Goal: Task Accomplishment & Management: Complete application form

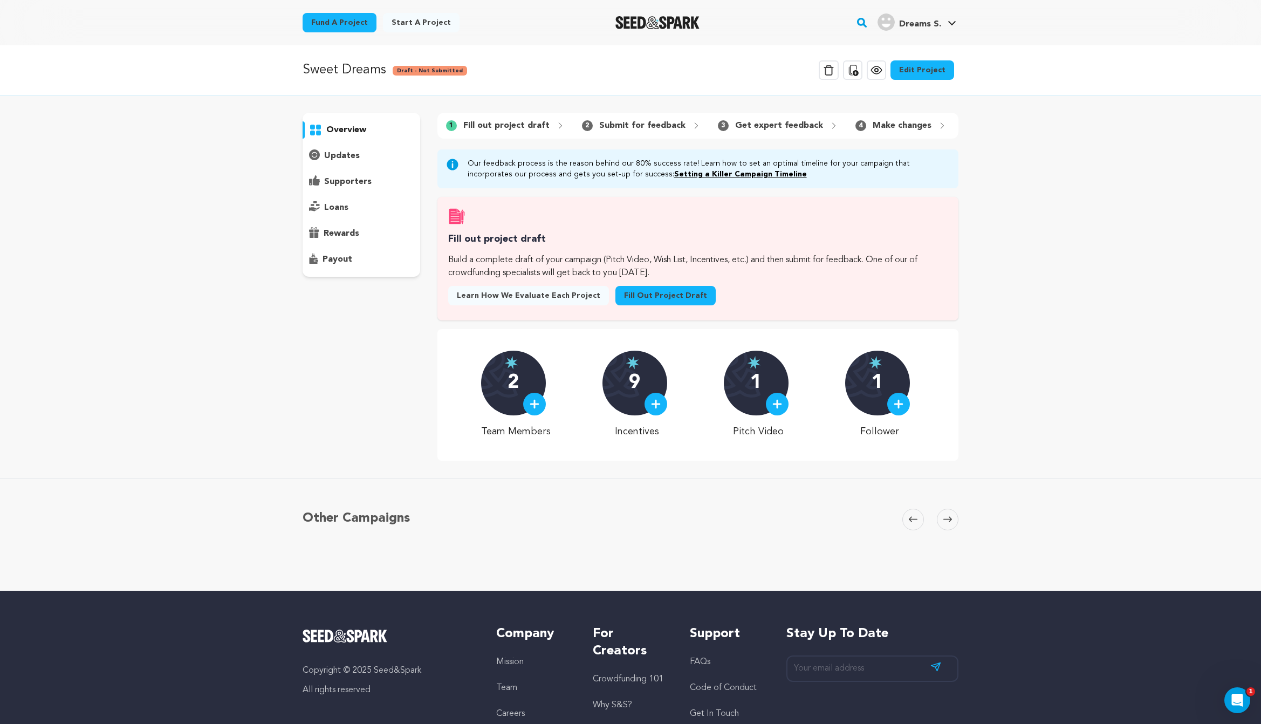
click at [650, 300] on link "Fill out project draft" at bounding box center [665, 295] width 100 height 19
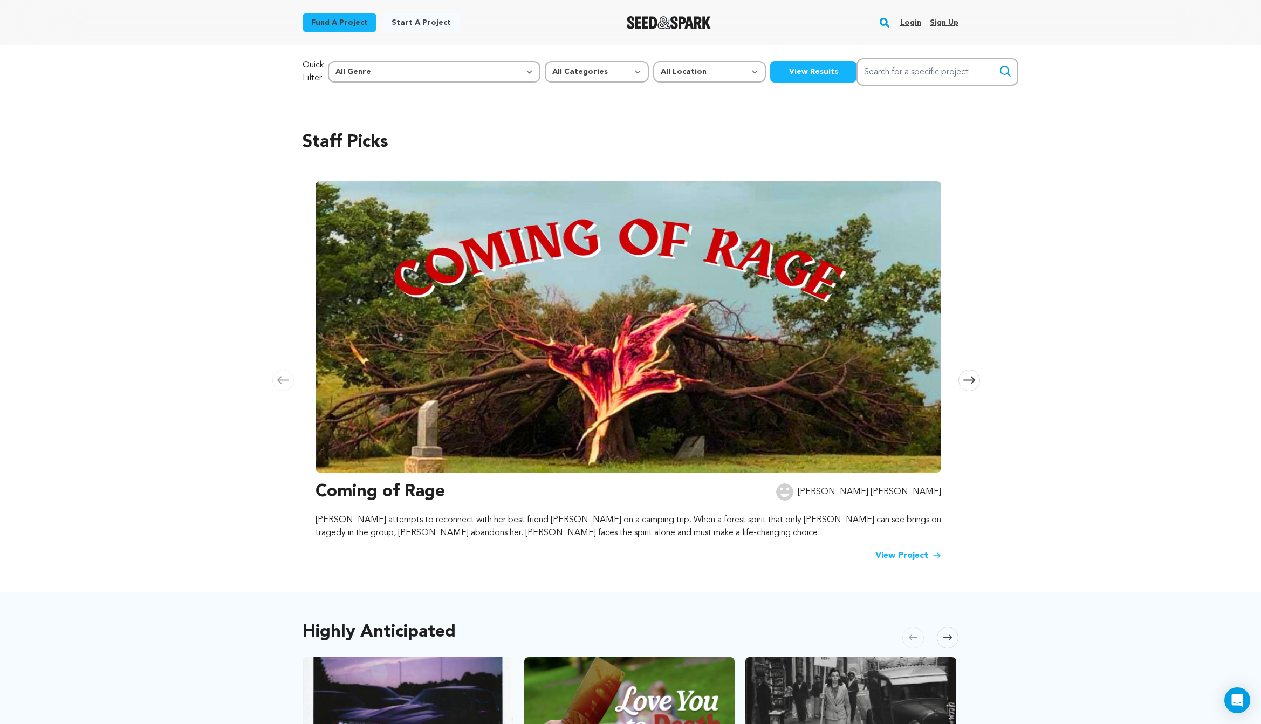
click at [917, 21] on link "Login" at bounding box center [910, 22] width 21 height 17
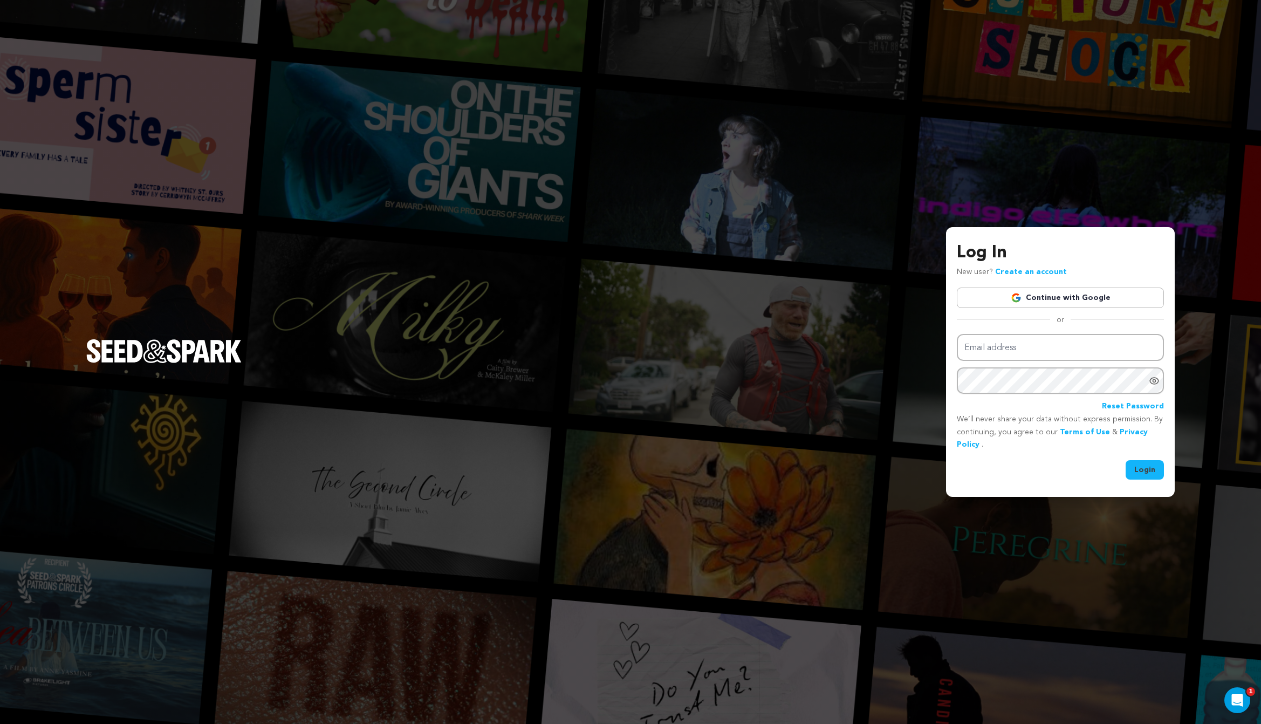
click at [1022, 298] on img at bounding box center [1016, 297] width 11 height 11
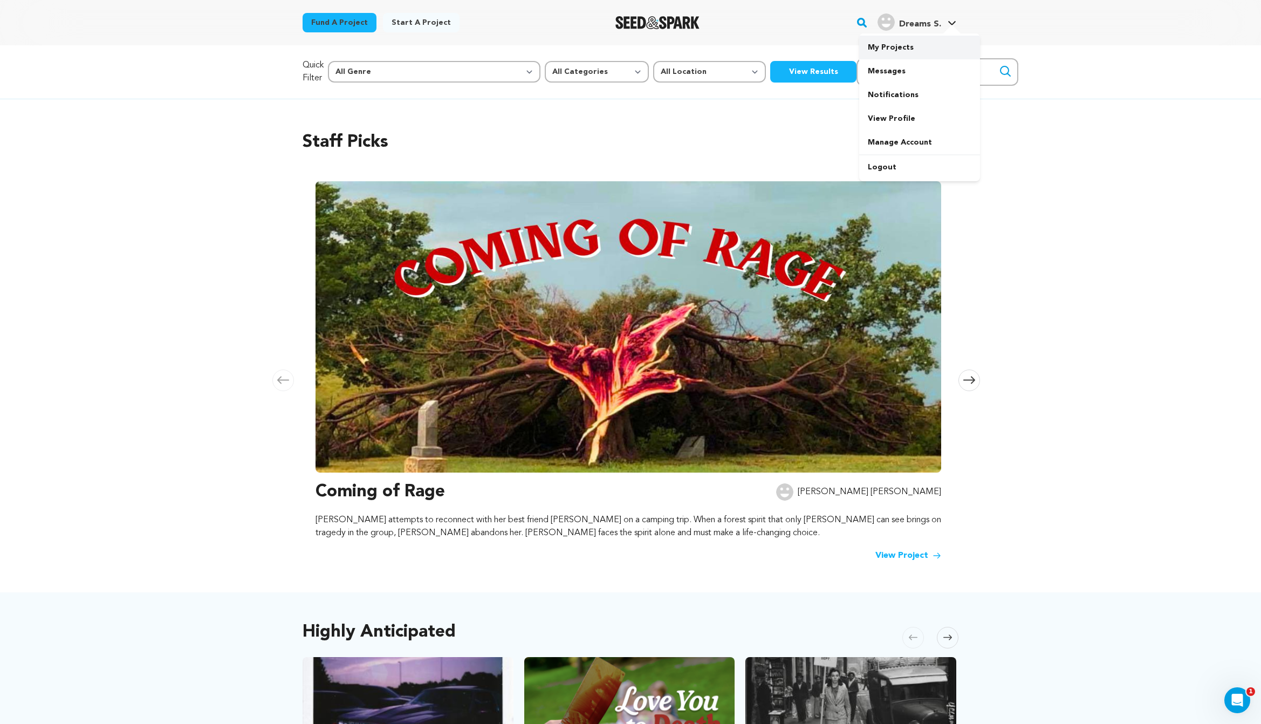
click at [918, 52] on link "My Projects" at bounding box center [919, 48] width 121 height 24
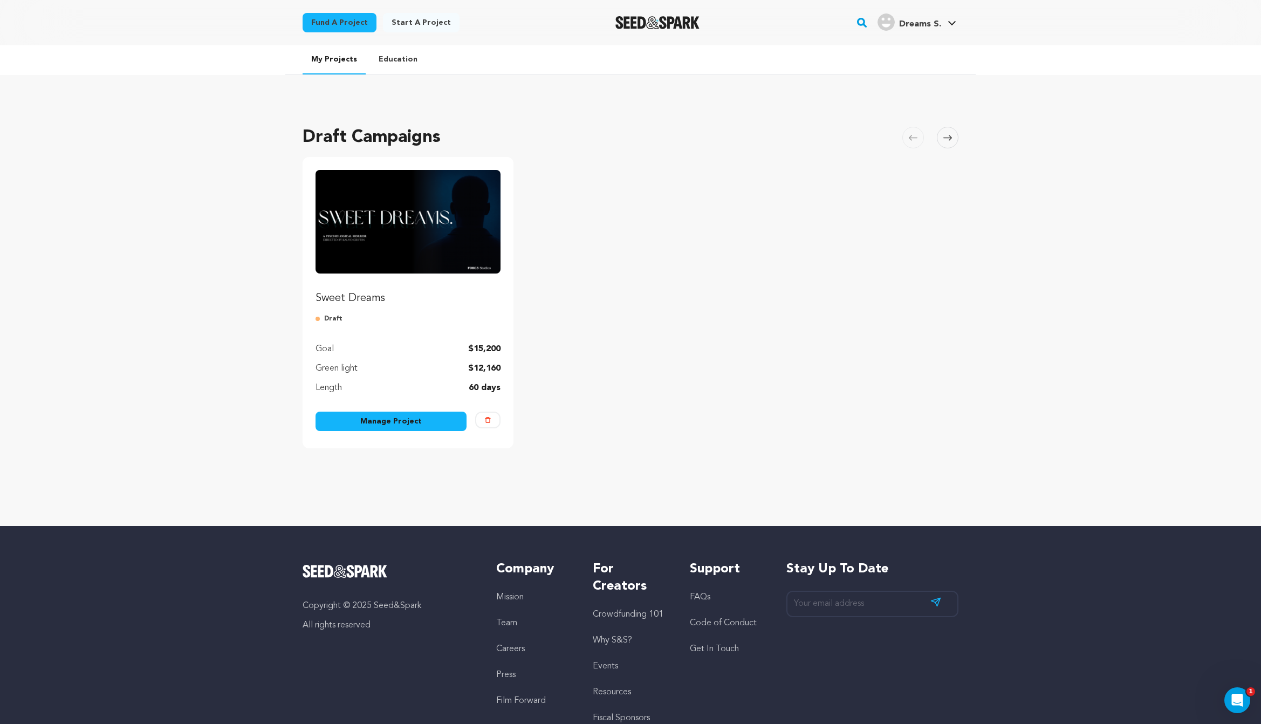
click at [414, 411] on div "Sweet Dreams Draft Goal $15,200 Green light $12,160 Length 60 days Manage Proje…" at bounding box center [408, 302] width 211 height 291
click at [416, 417] on link "Manage Project" at bounding box center [391, 421] width 151 height 19
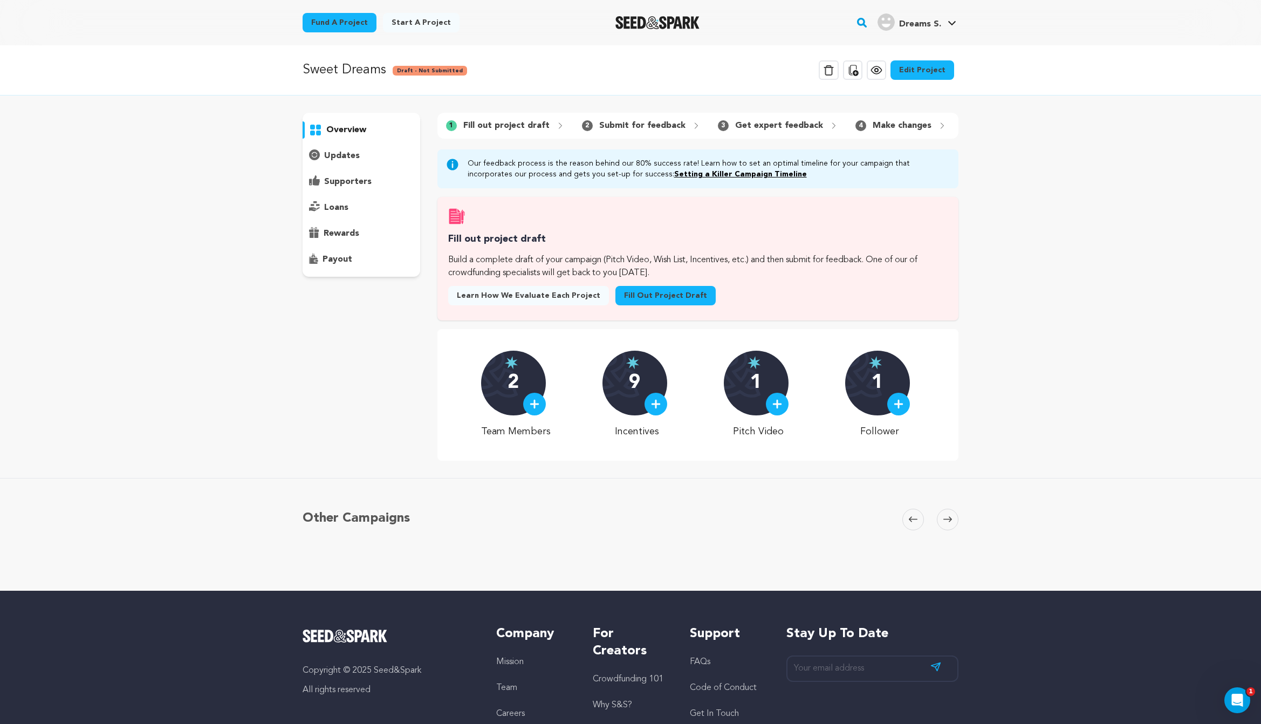
click at [647, 300] on link "Fill out project draft" at bounding box center [665, 295] width 100 height 19
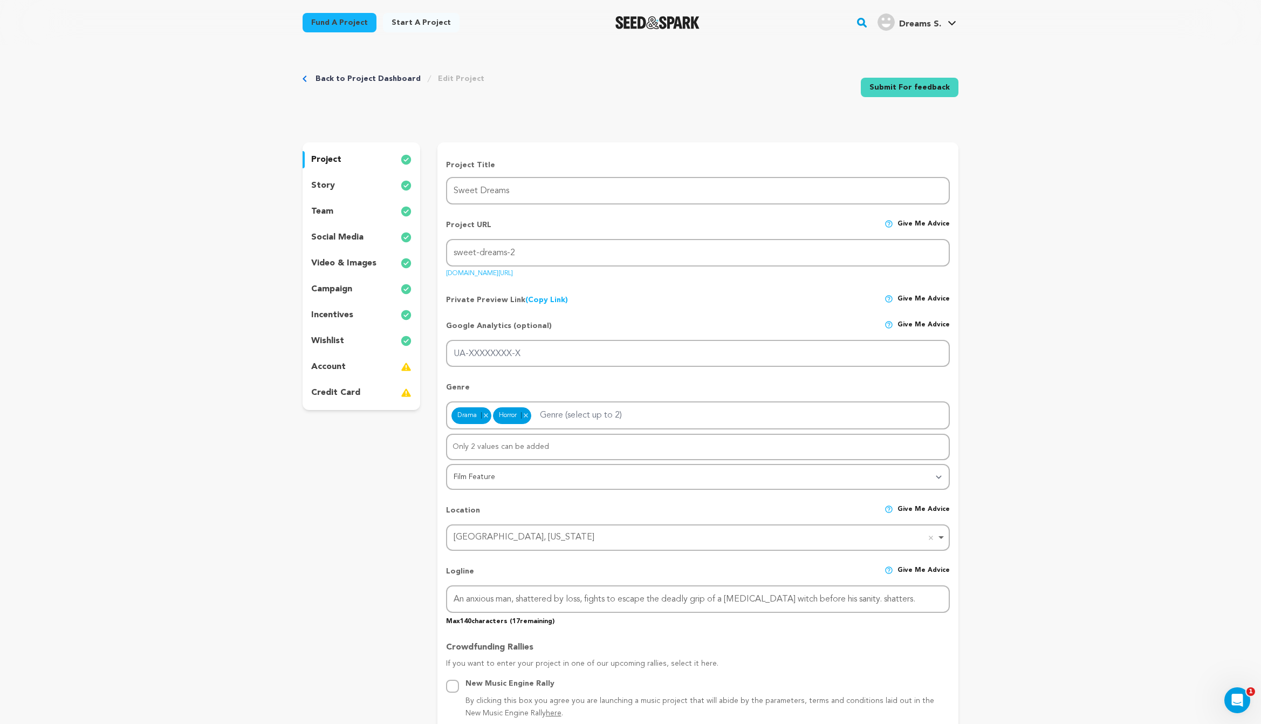
click at [353, 340] on div "wishlist" at bounding box center [362, 340] width 118 height 17
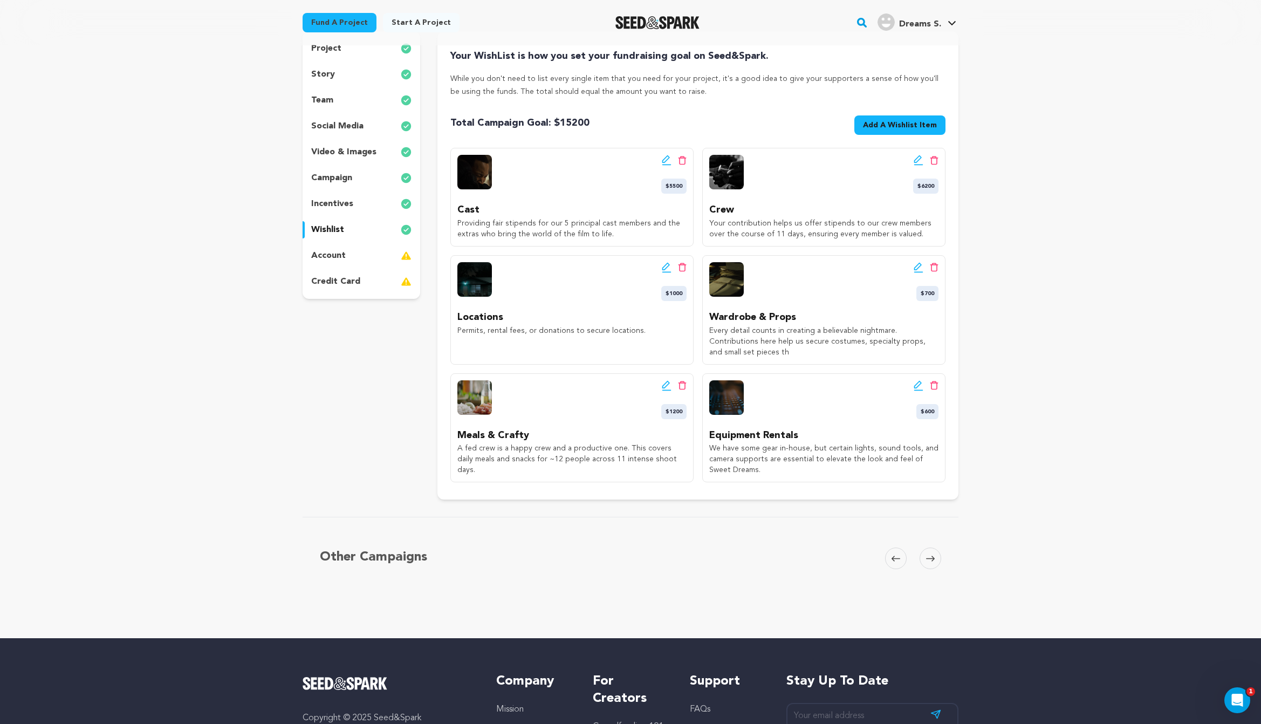
scroll to position [112, 0]
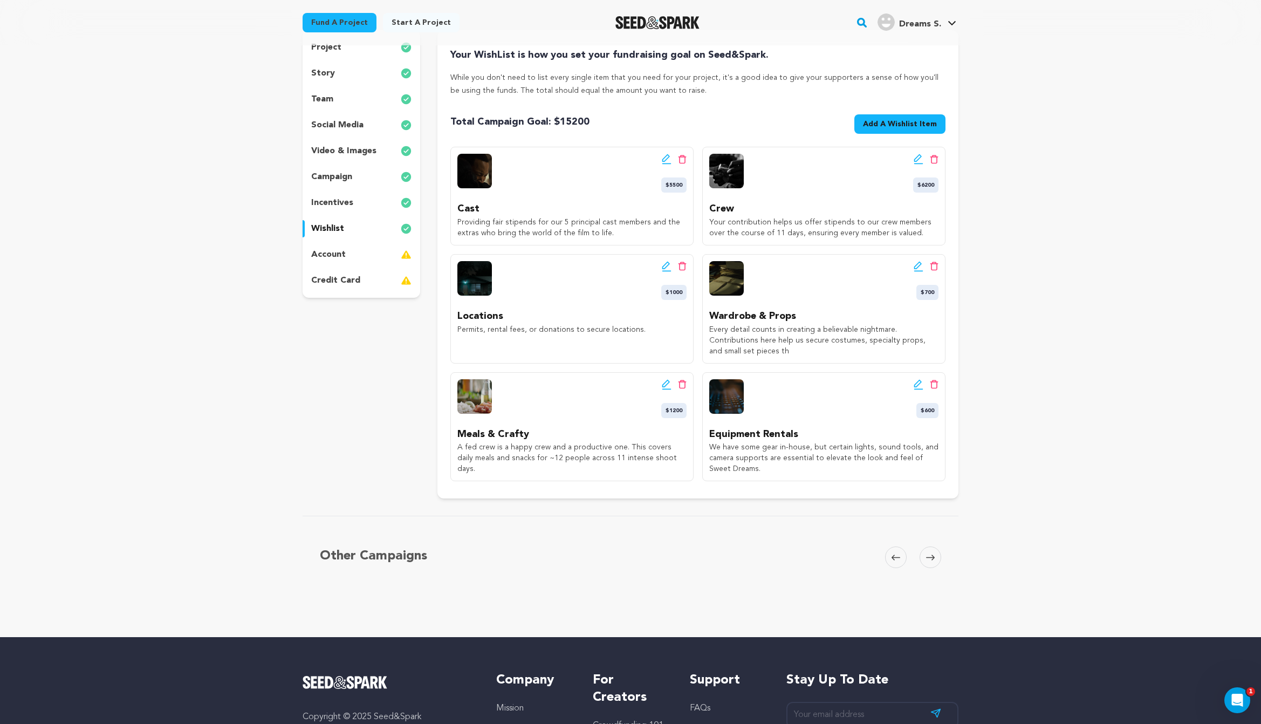
click at [926, 122] on span "Add A Wishlist Item" at bounding box center [900, 124] width 74 height 11
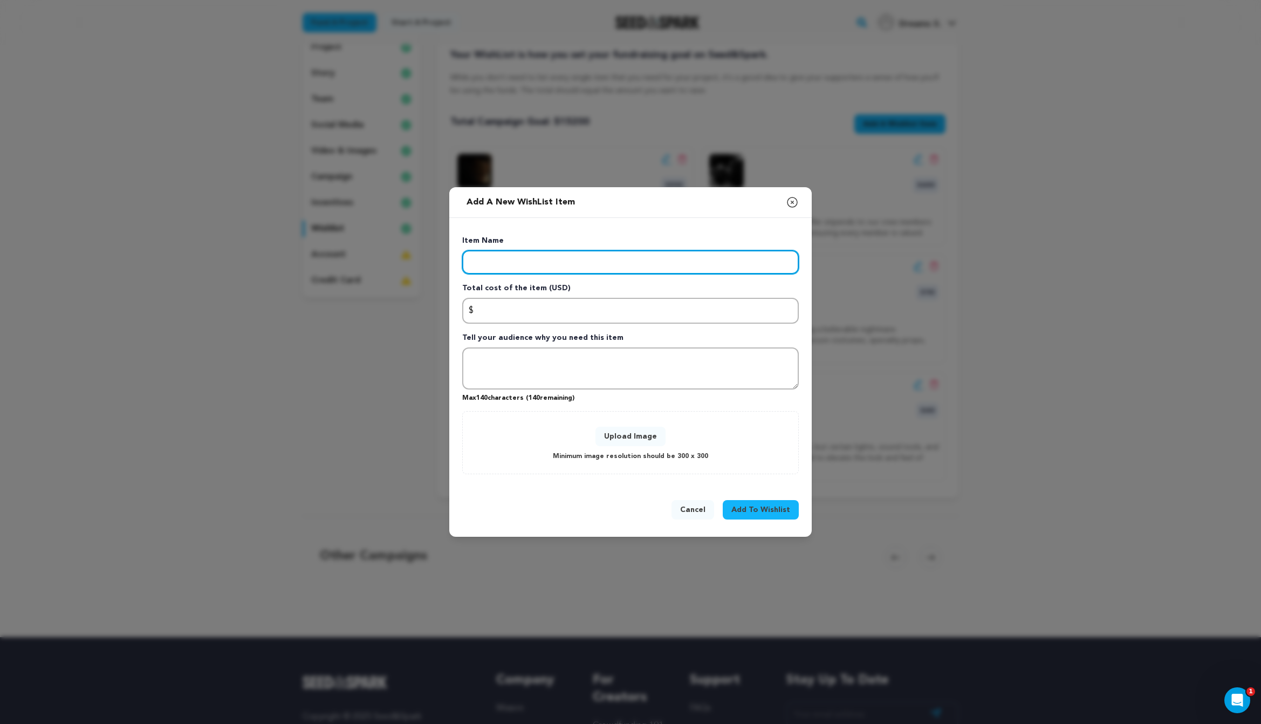
click at [616, 255] on input "Enter item name" at bounding box center [630, 262] width 337 height 24
paste input "Production Design"
type input "Production Design"
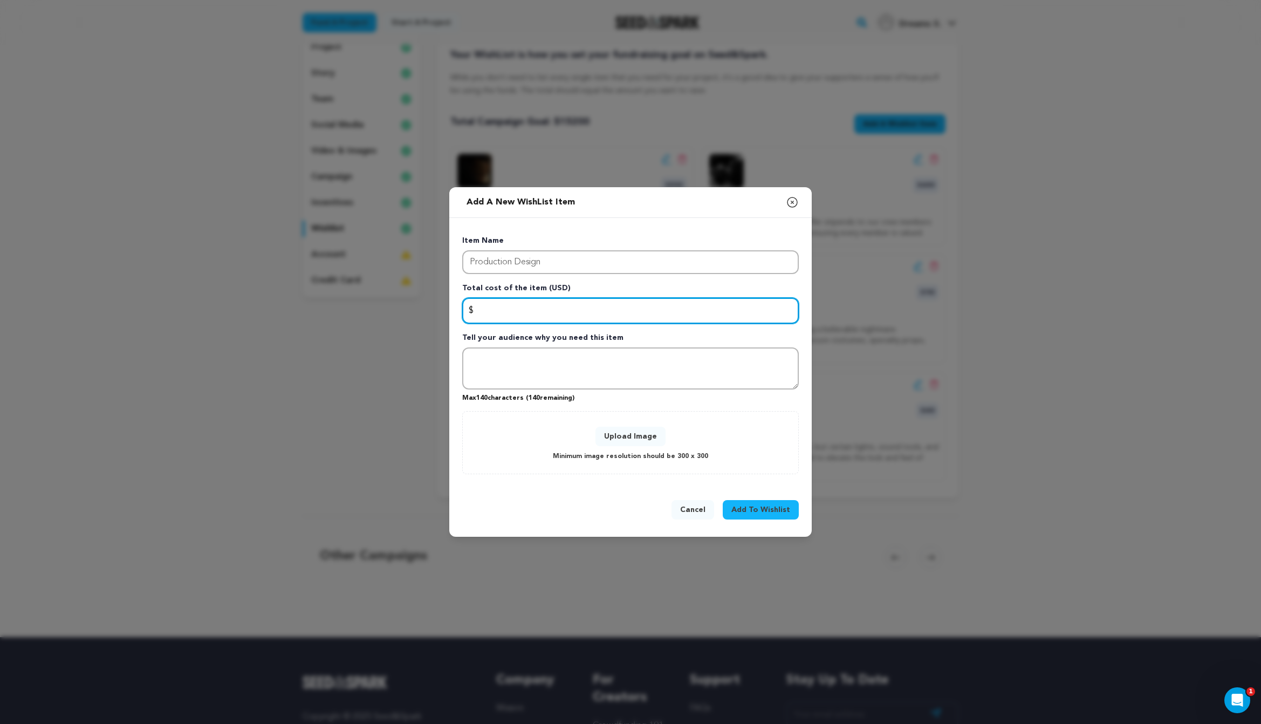
click at [586, 302] on input "Enter total cost of the item" at bounding box center [630, 311] width 337 height 26
type input "400"
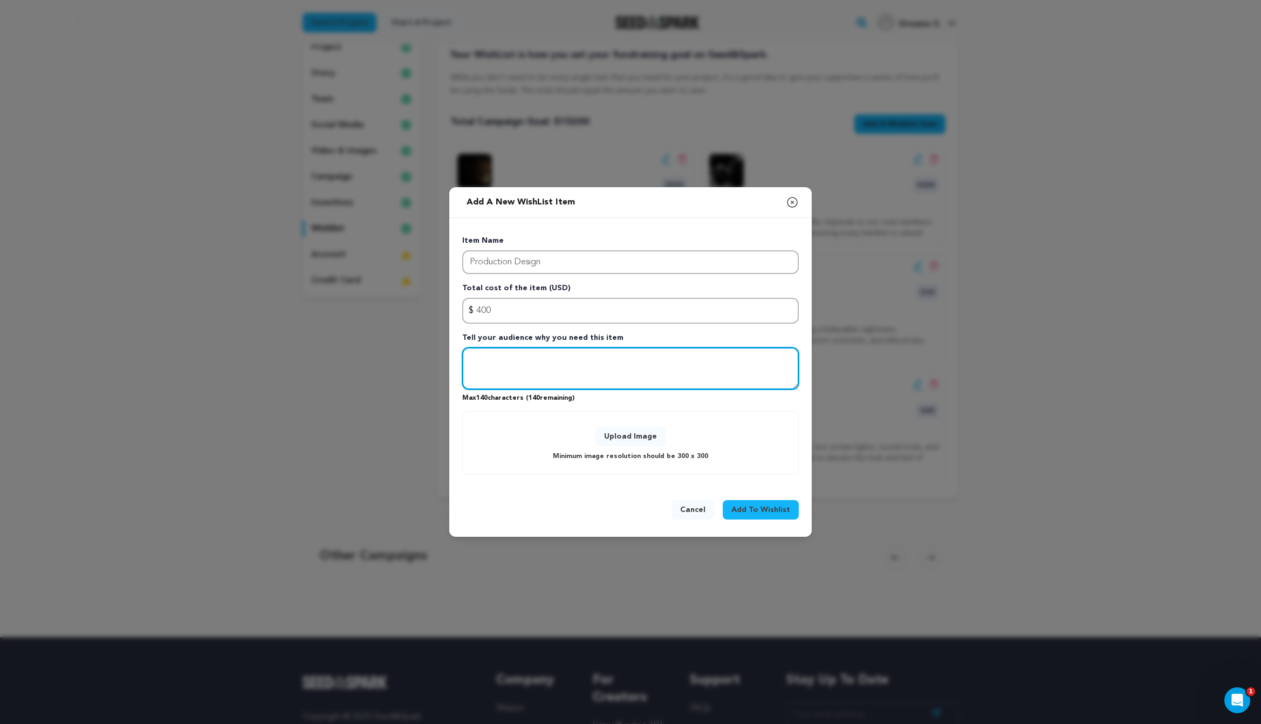
click at [562, 372] on textarea "Tell your audience why you need this item" at bounding box center [630, 368] width 337 height 42
paste textarea "This is where the nightmare becomes real. Your contribution helps us dress our …"
drag, startPoint x: 738, startPoint y: 364, endPoint x: 760, endPoint y: 386, distance: 31.3
click at [760, 386] on textarea "This is where the nightmare becomes real. Your contribution helps us dress our …" at bounding box center [630, 368] width 337 height 42
paste textarea "transform ordinary spaces into terrifying dreamscapes."
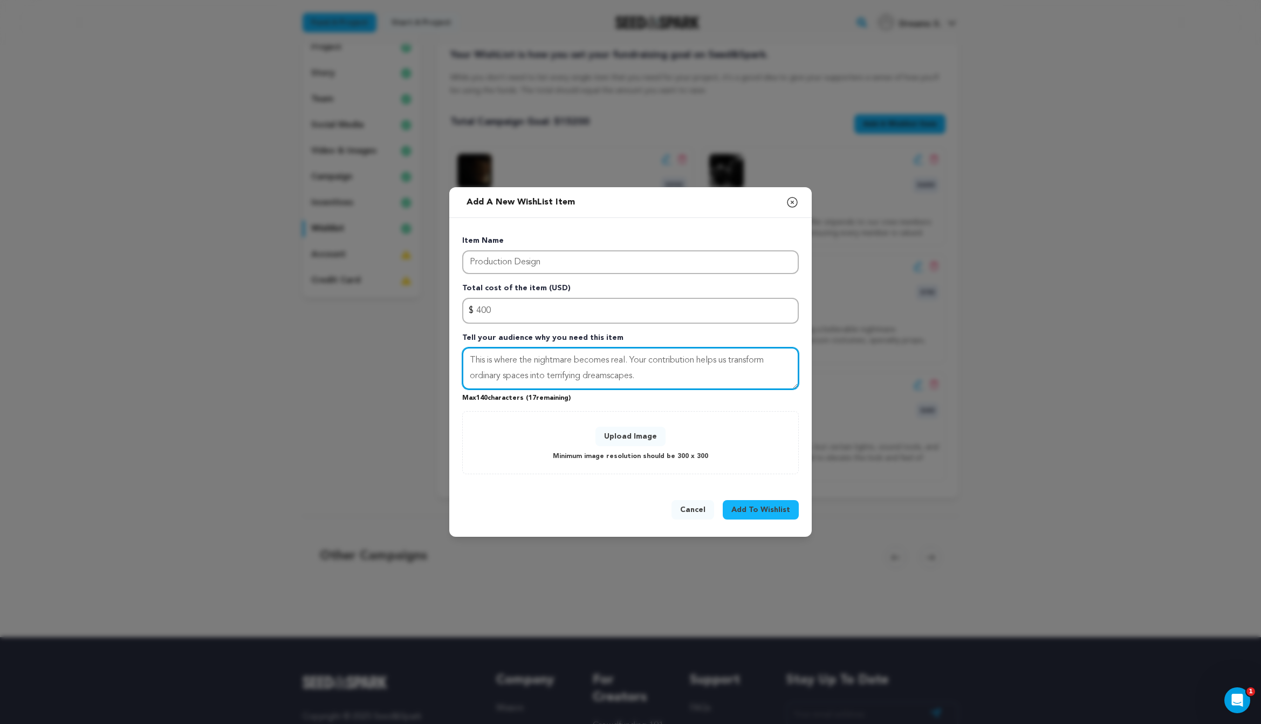
type textarea "This is where the nightmare becomes real. Your contribution helps us transform …"
click at [768, 508] on span "Add To Wishlist" at bounding box center [760, 509] width 59 height 11
click at [643, 435] on button "Upload Image" at bounding box center [631, 436] width 70 height 19
click at [639, 445] on button "Upload Image" at bounding box center [631, 436] width 70 height 19
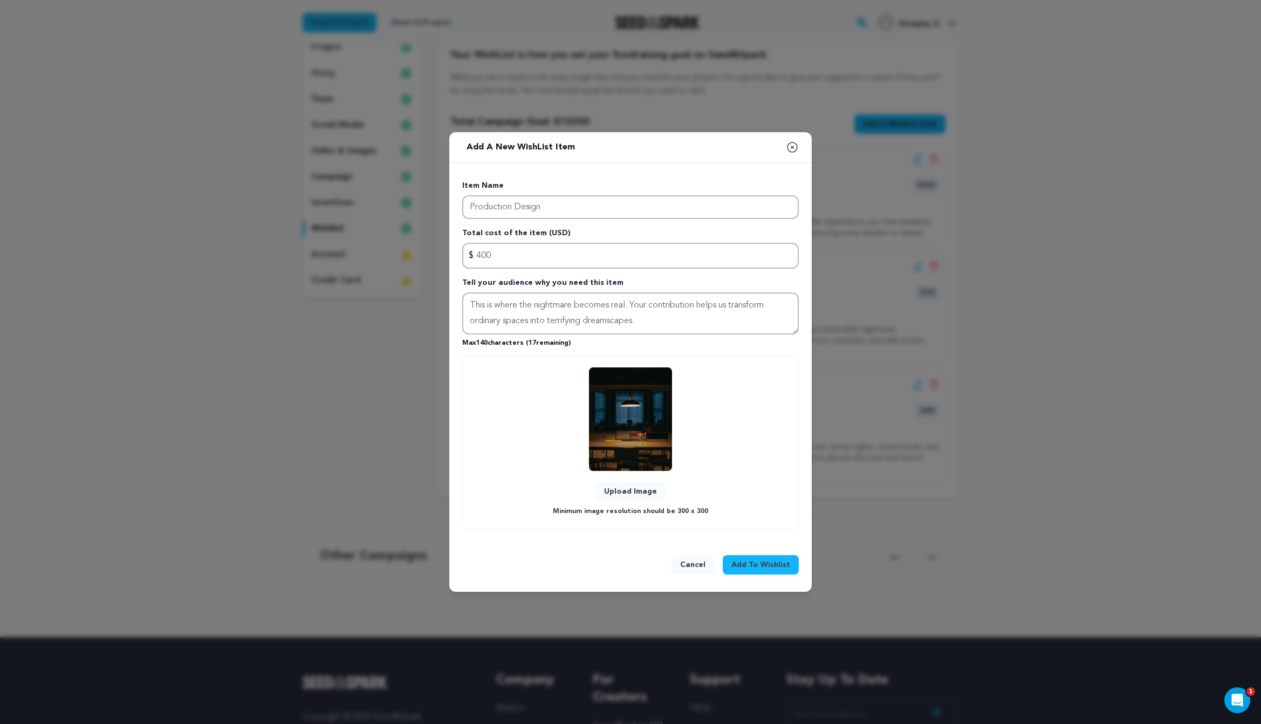
click at [757, 564] on span "Add To Wishlist" at bounding box center [760, 564] width 59 height 11
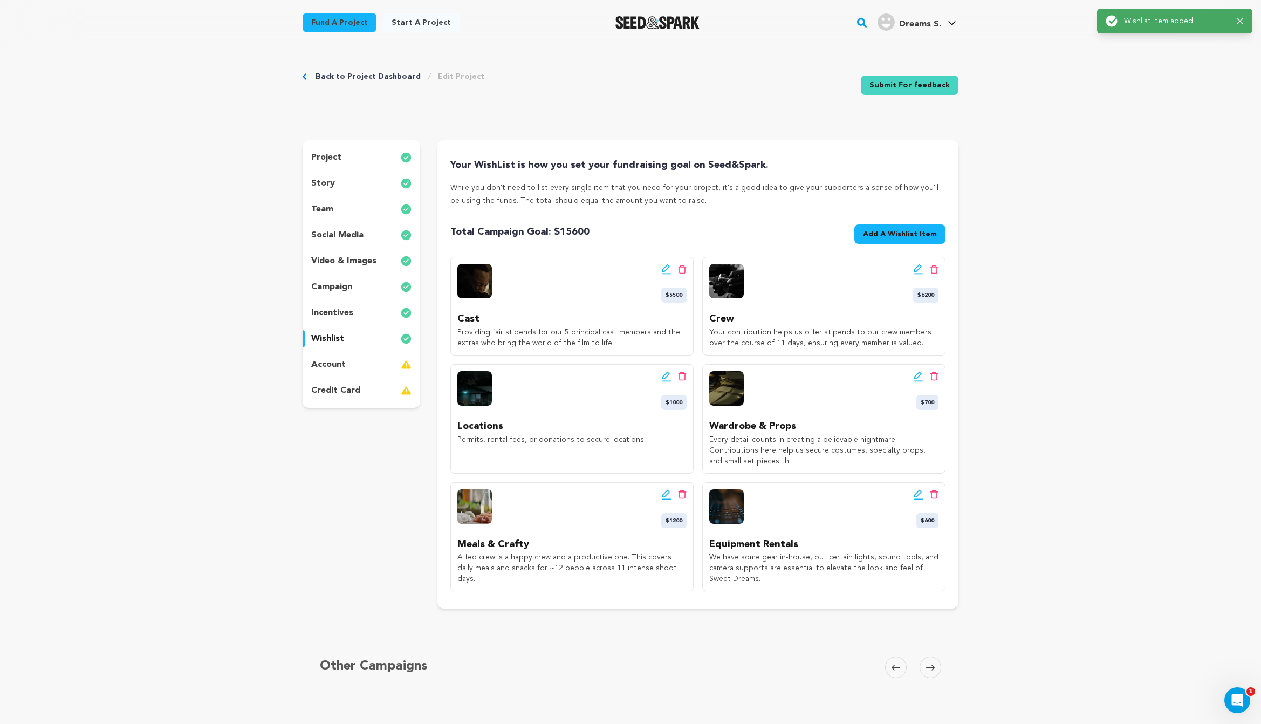
scroll to position [0, 0]
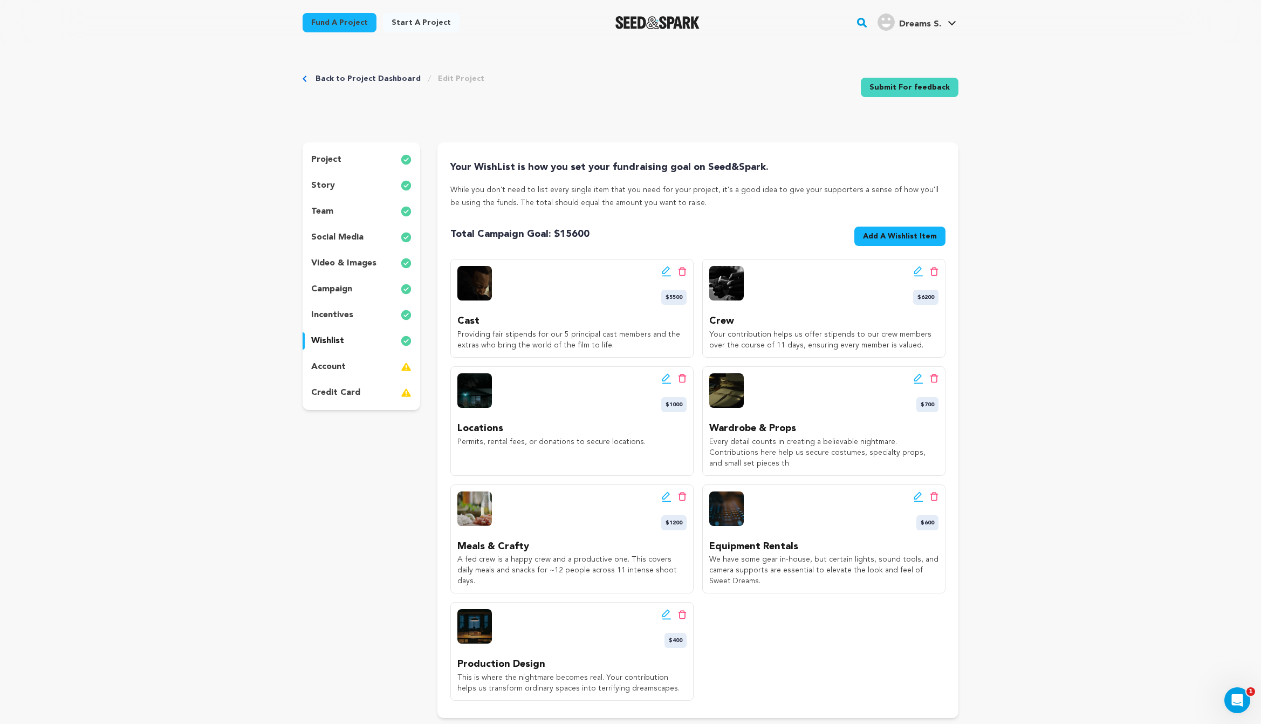
click at [887, 236] on span "Add A Wishlist Item" at bounding box center [900, 236] width 74 height 11
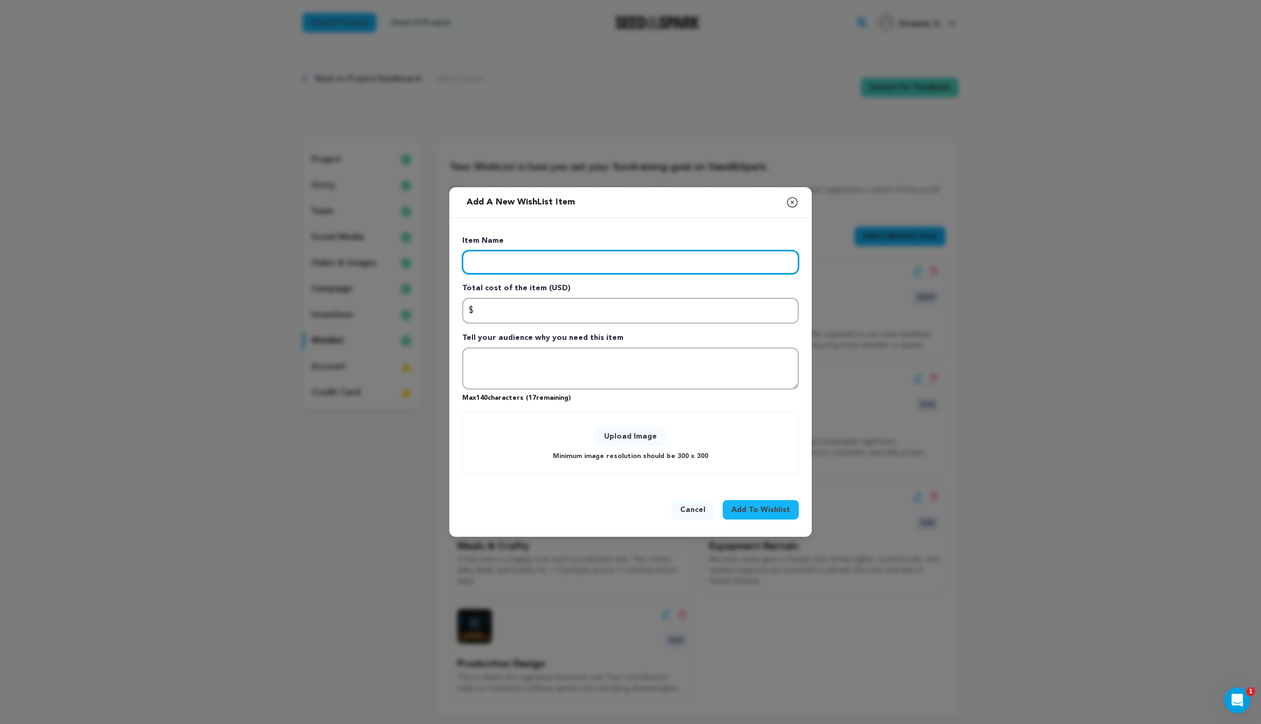
click at [653, 257] on input "Enter item name" at bounding box center [630, 262] width 337 height 24
paste input "ost-Production"
click at [468, 265] on input "ost-Production" at bounding box center [630, 262] width 337 height 24
type input "Post-Production"
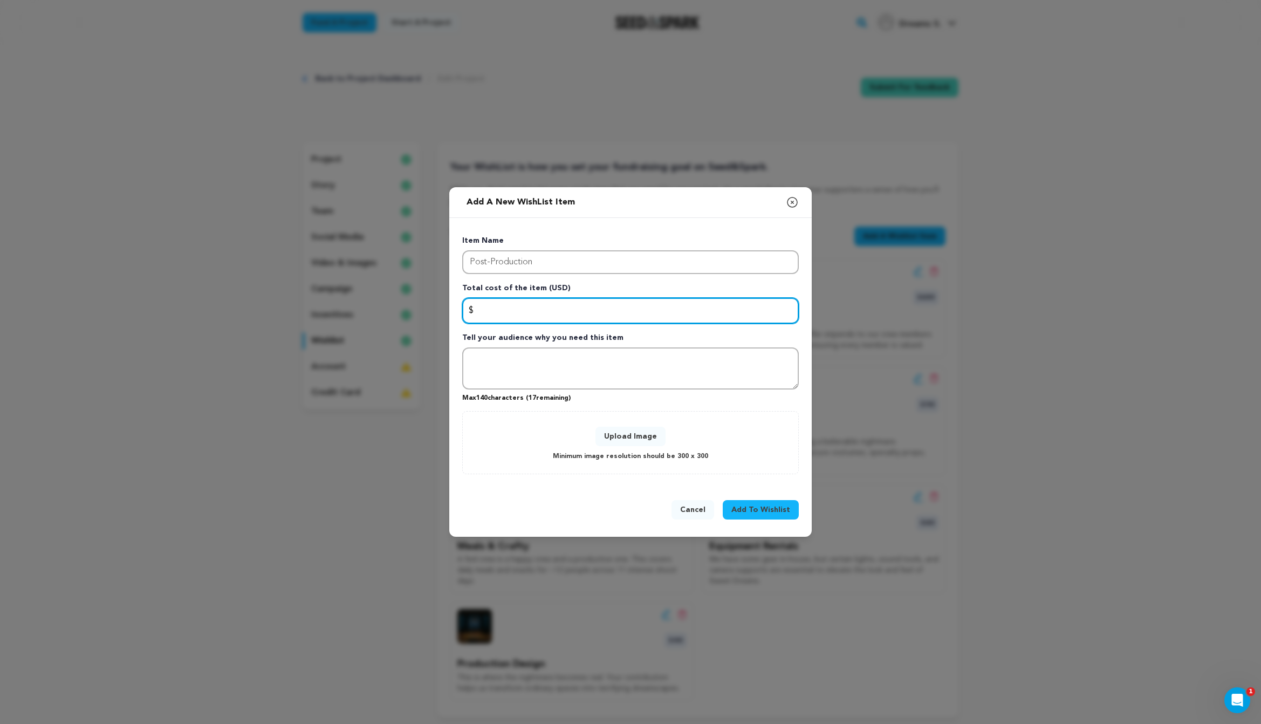
click at [511, 304] on input "Enter total cost of the item" at bounding box center [630, 311] width 337 height 26
paste input "200"
type input "200"
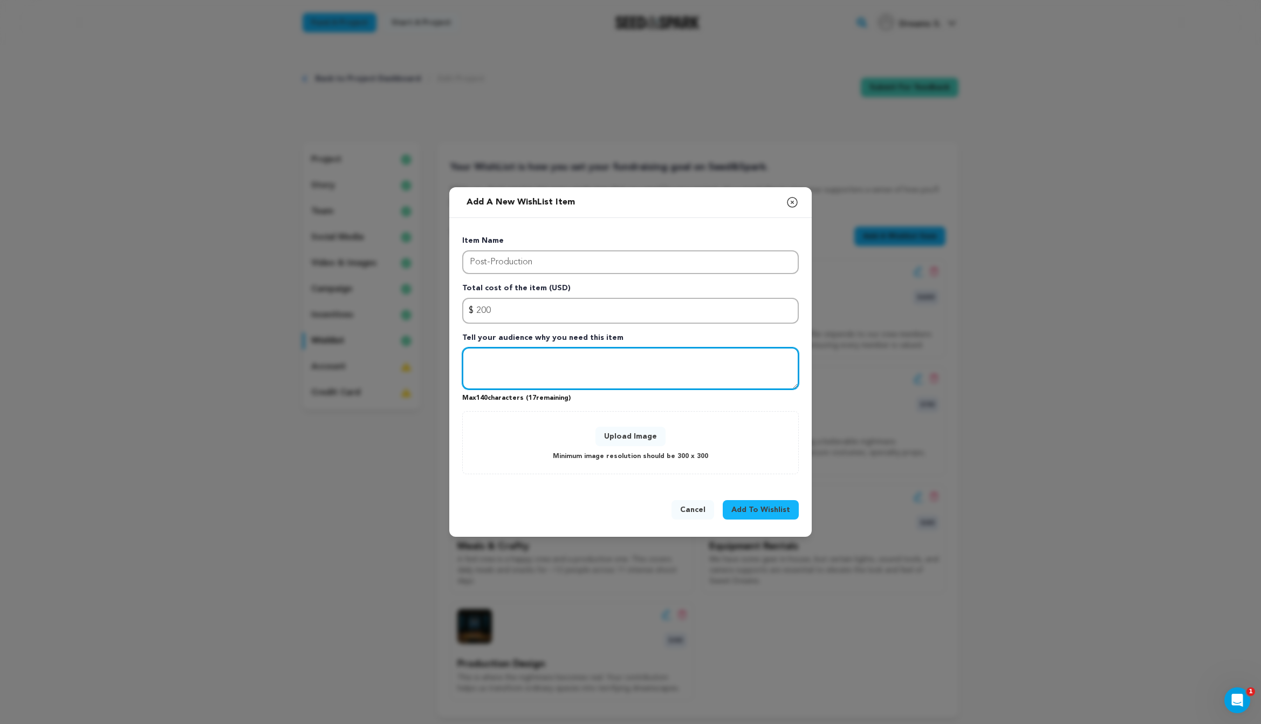
click at [534, 372] on textarea "Tell your audience why you need this item" at bounding box center [630, 368] width 337 height 42
click at [598, 358] on textarea "Tell your audience why you need this item" at bounding box center [630, 368] width 337 height 42
paste textarea "Even on a tight budget, editing, sound, and color grading are crucial for polis…"
drag, startPoint x: 687, startPoint y: 379, endPoint x: 623, endPoint y: 378, distance: 64.2
click at [623, 378] on textarea "Even on a tight budget, editing, sound, and color grading are crucial for polis…" at bounding box center [630, 368] width 337 height 42
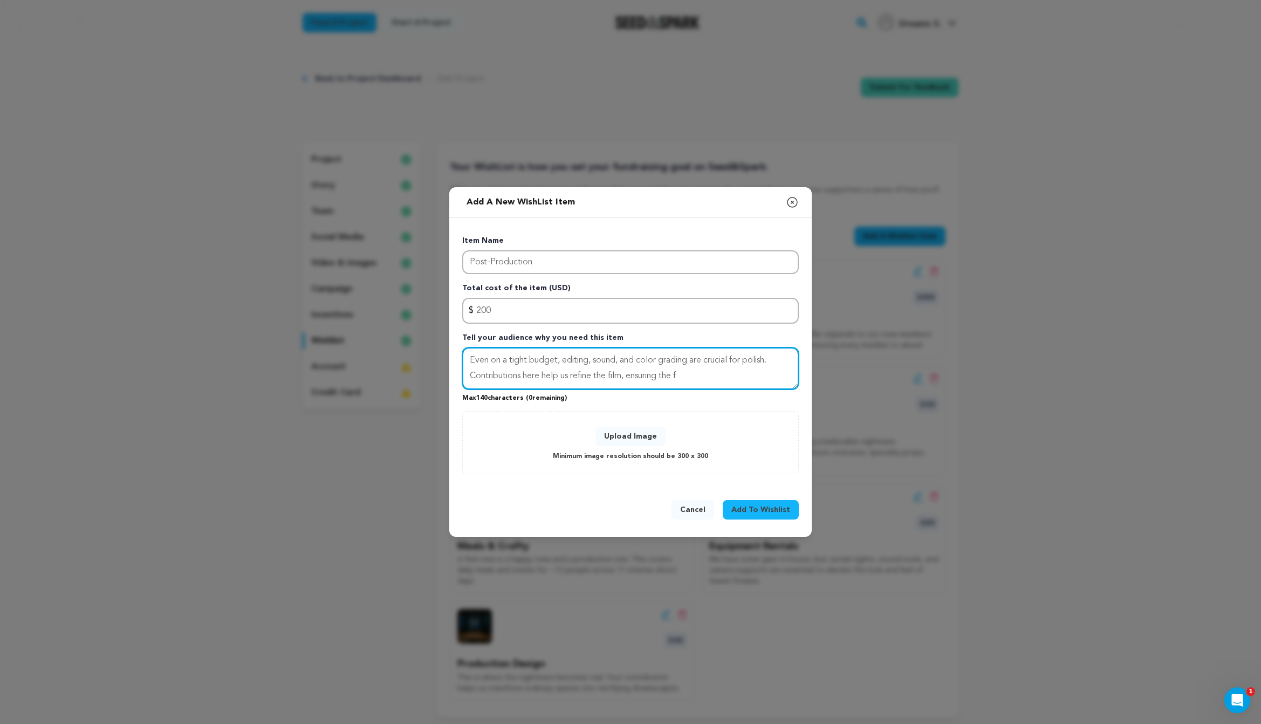
drag, startPoint x: 627, startPoint y: 376, endPoint x: 715, endPoint y: 373, distance: 88.5
click at [715, 373] on textarea "Even on a tight budget, editing, sound, and color grading are crucial for polis…" at bounding box center [630, 368] width 337 height 42
type textarea "Even on a tight budget, editing, sound, and color grading are crucial for polis…"
click at [770, 515] on span "Add To Wishlist" at bounding box center [760, 509] width 59 height 11
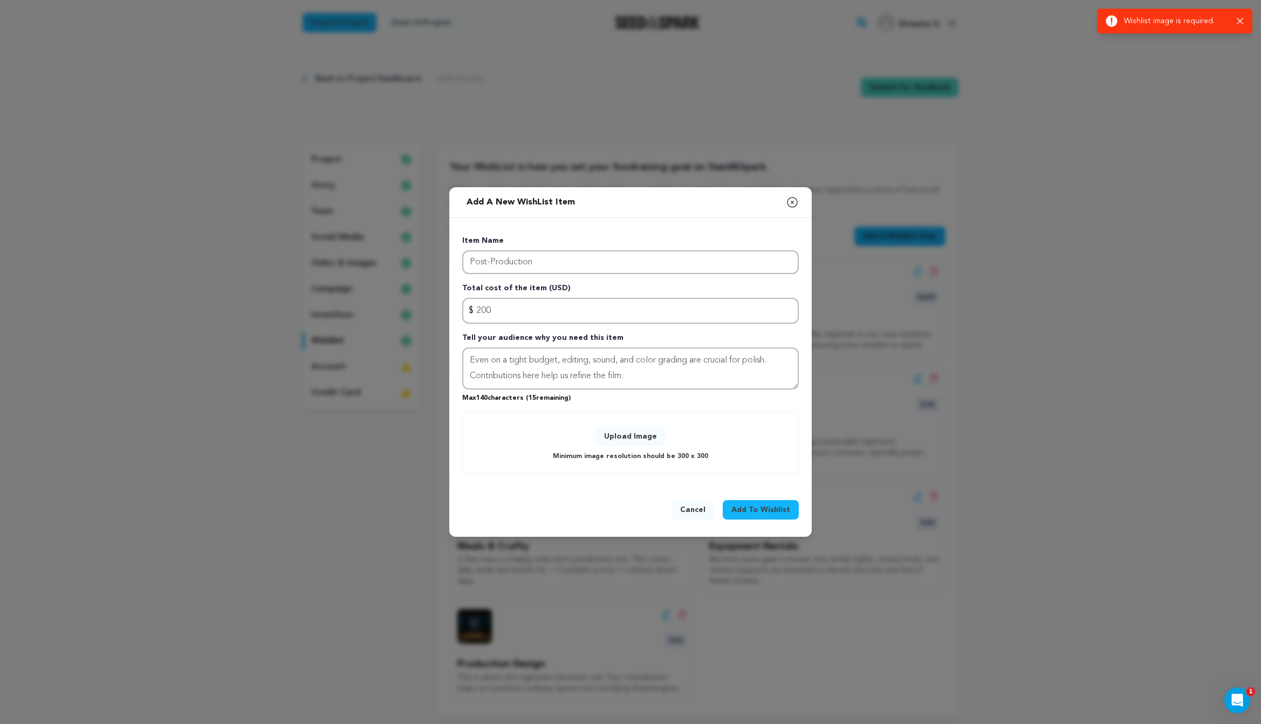
click at [633, 432] on button "Upload Image" at bounding box center [631, 436] width 70 height 19
click at [635, 436] on button "Upload Image" at bounding box center [631, 436] width 70 height 19
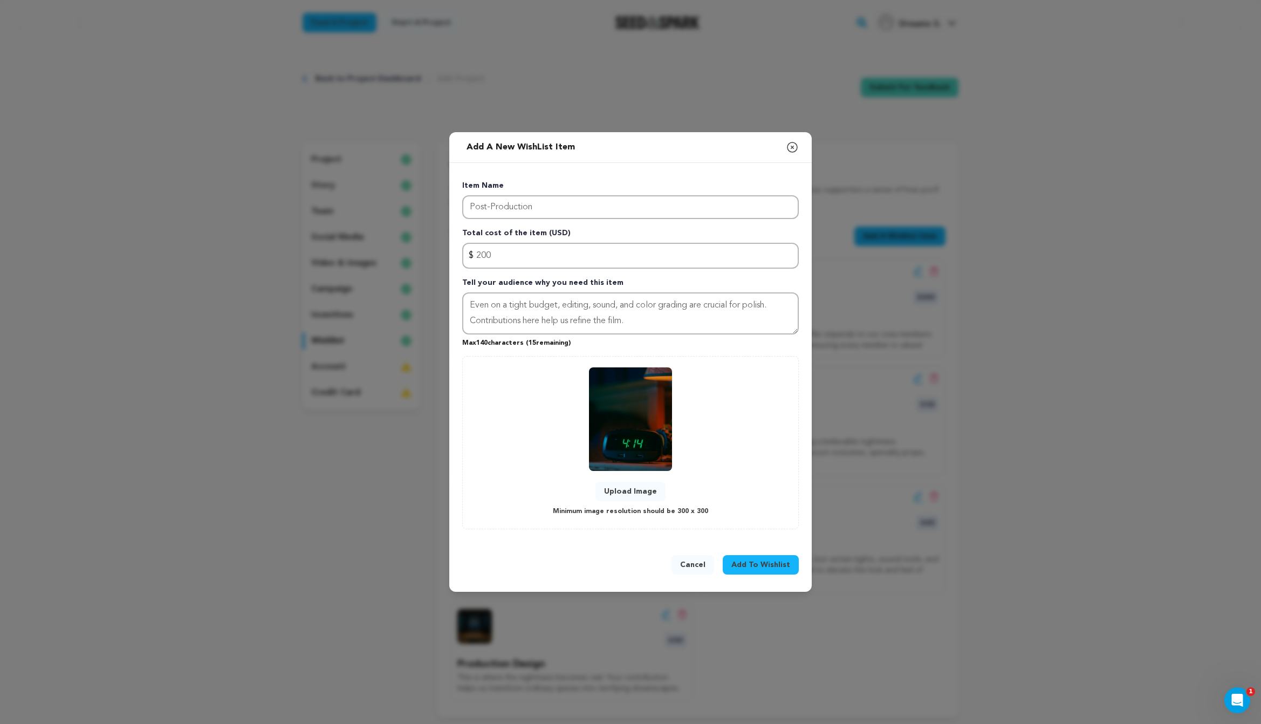
click at [772, 566] on span "Add To Wishlist" at bounding box center [760, 564] width 59 height 11
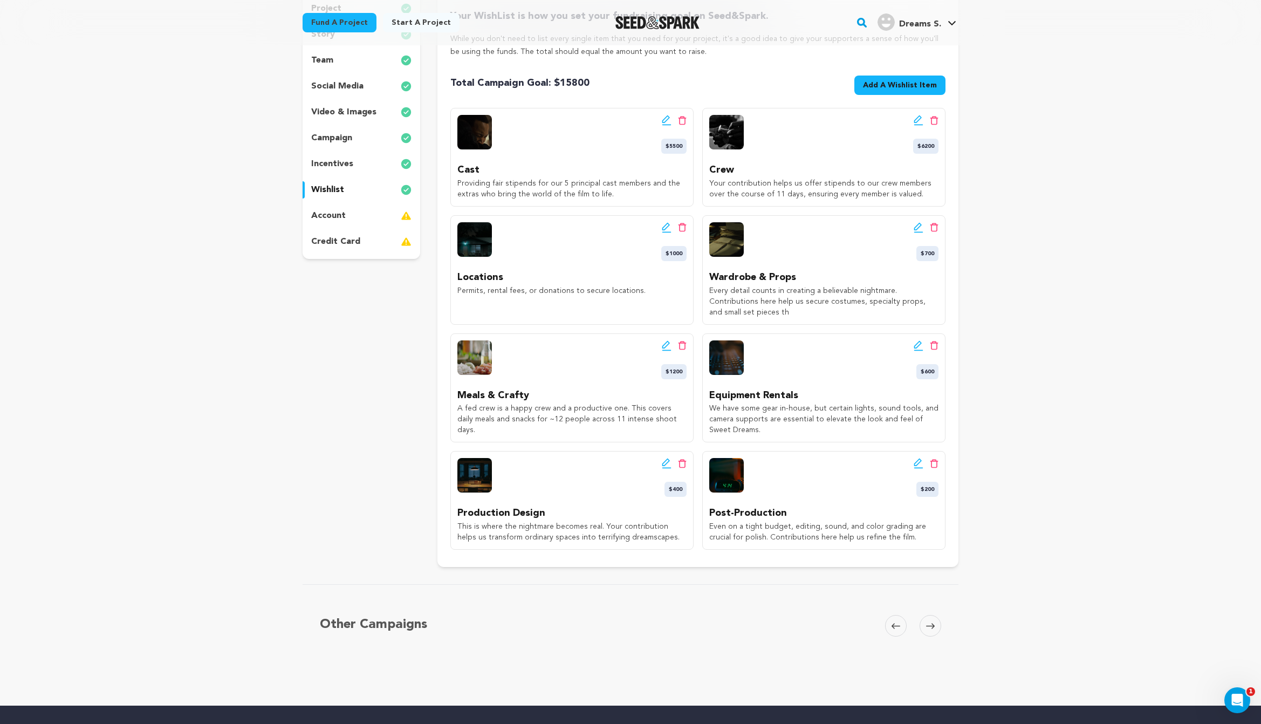
scroll to position [149, 0]
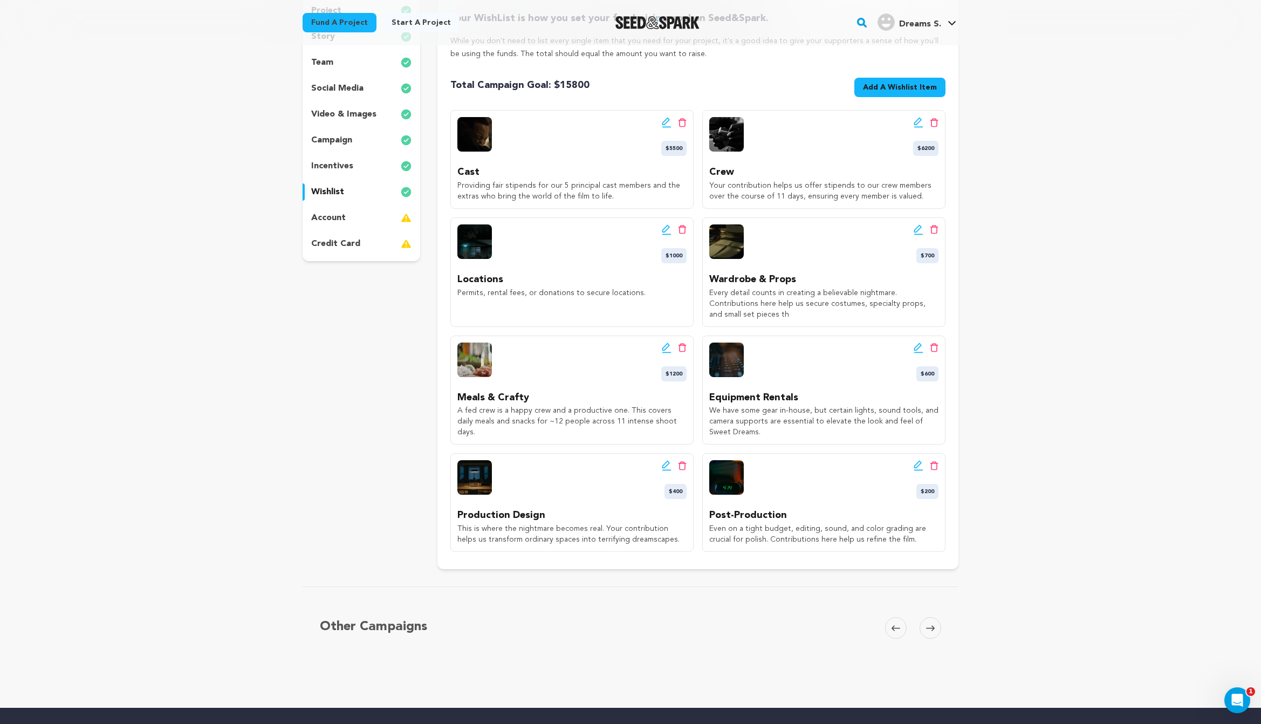
click at [914, 89] on span "Add A Wishlist Item" at bounding box center [900, 87] width 74 height 11
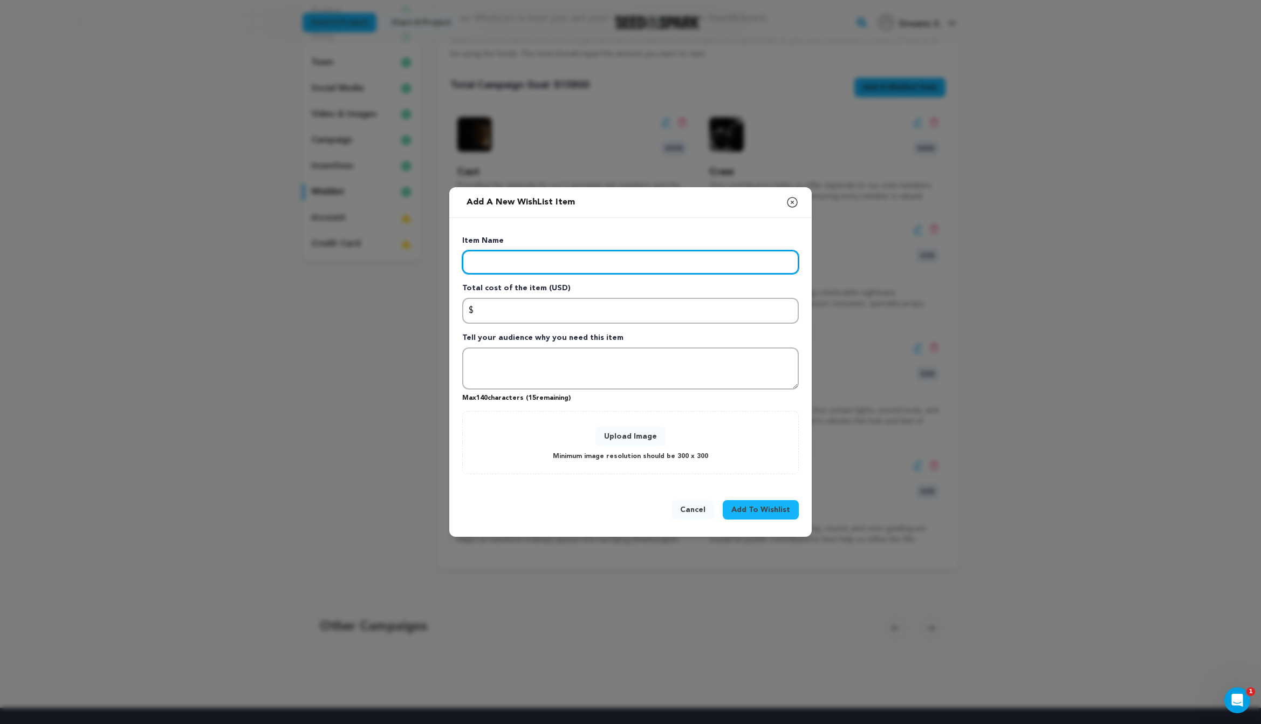
click at [622, 272] on input "Enter item name" at bounding box center [630, 262] width 337 height 24
type input "Contingency"
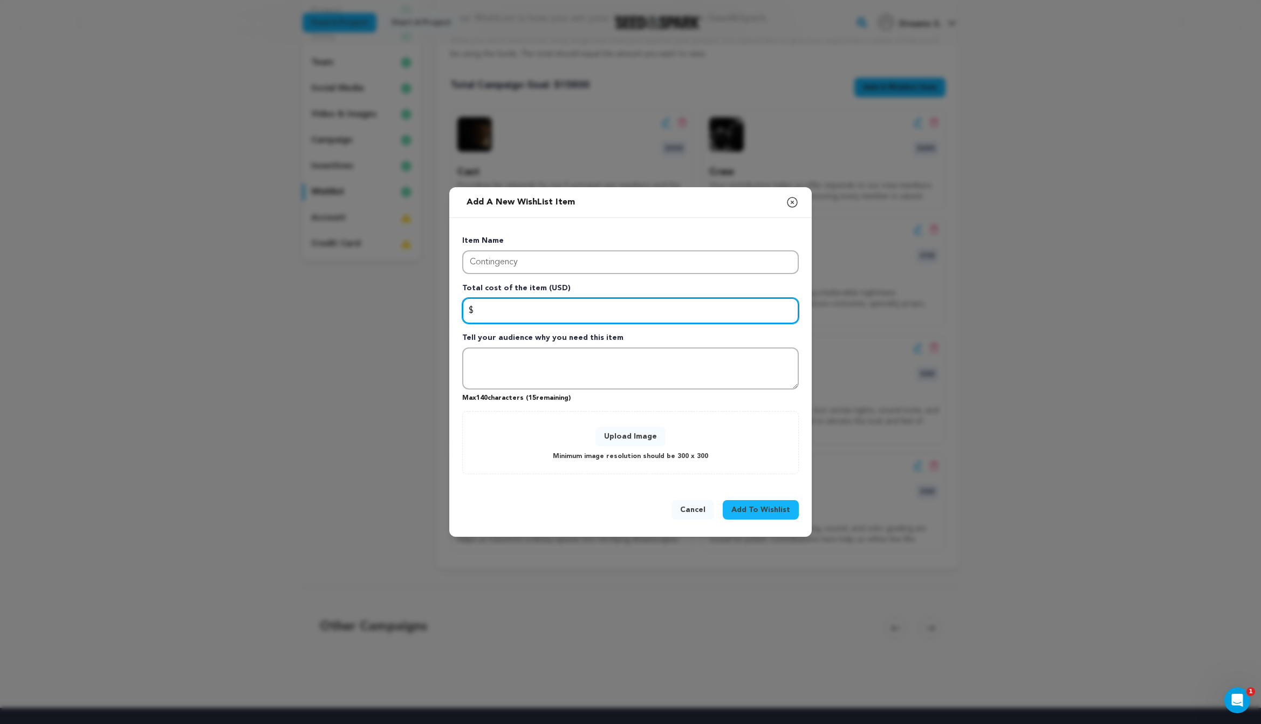
click at [623, 310] on input "Enter total cost of the item" at bounding box center [630, 311] width 337 height 26
type input "200"
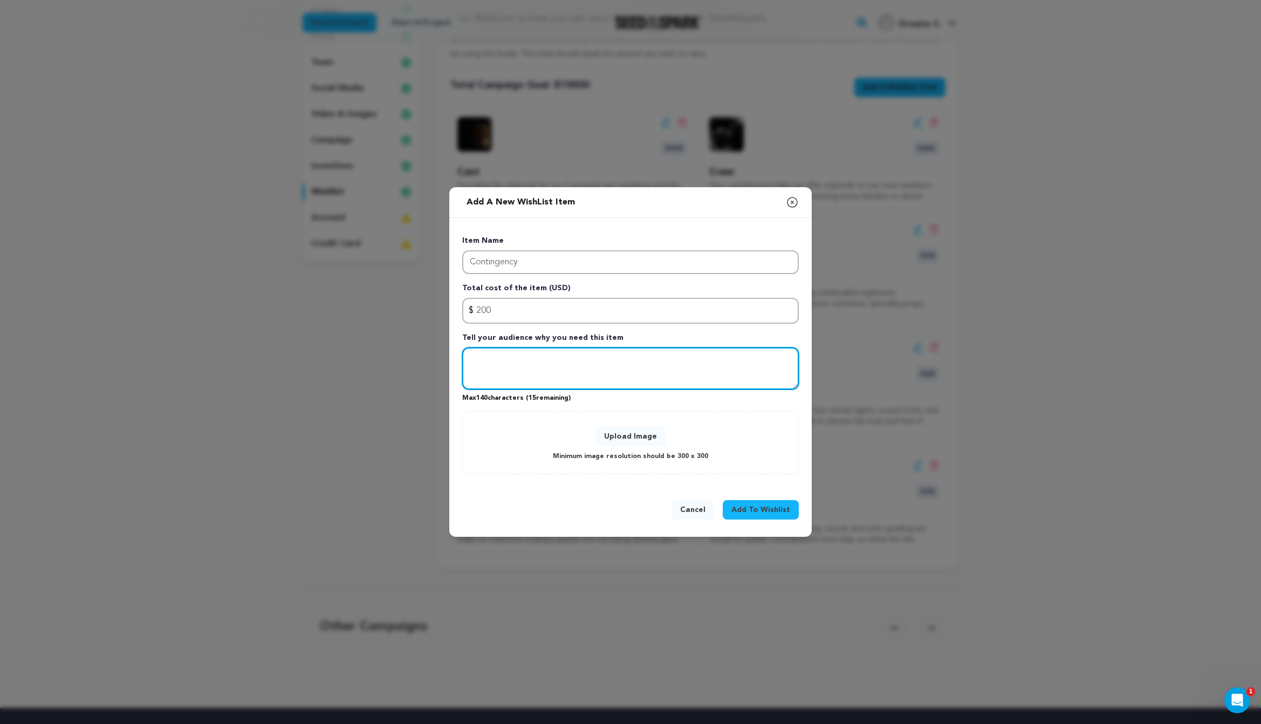
click at [620, 372] on textarea "Tell your audience why you need this item" at bounding box center [630, 368] width 337 height 42
paste textarea "Unexpected costs are inevitable in filmmaking. This safety net ensures that if …"
type textarea "Unexpected costs are inevitable in filmmaking. This safety net ensures that if …"
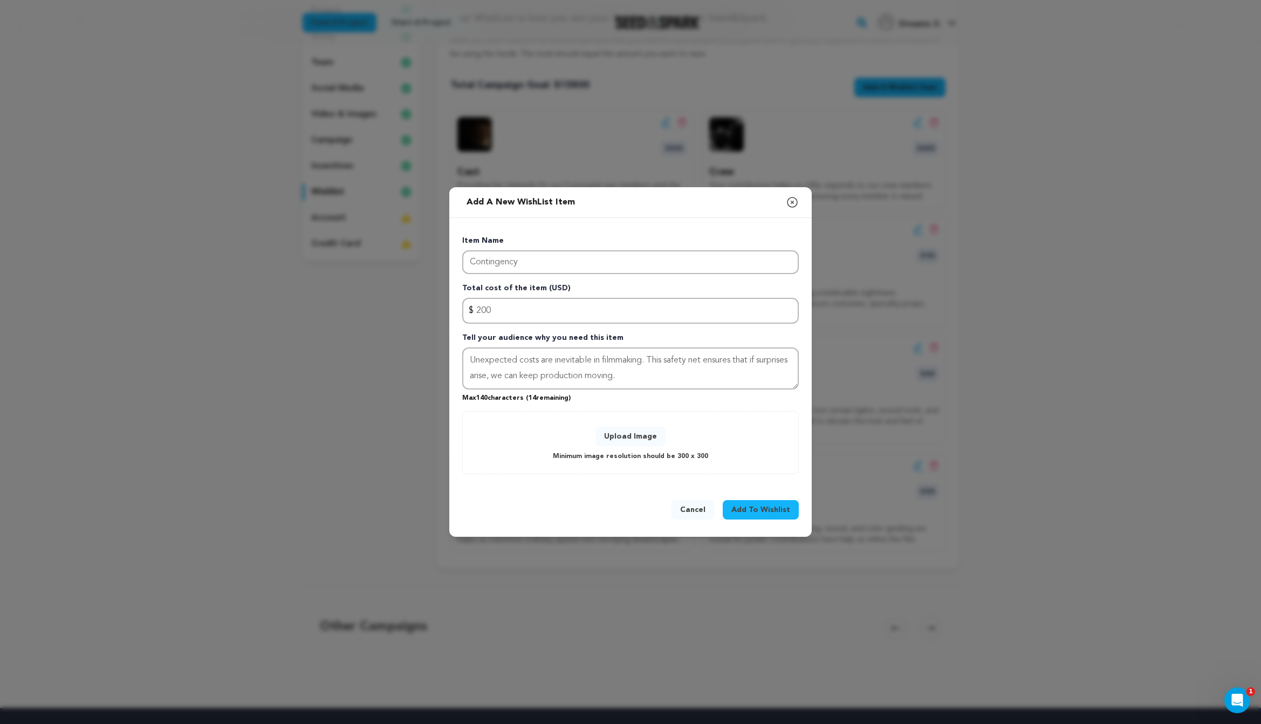
click at [651, 442] on button "Upload Image" at bounding box center [631, 436] width 70 height 19
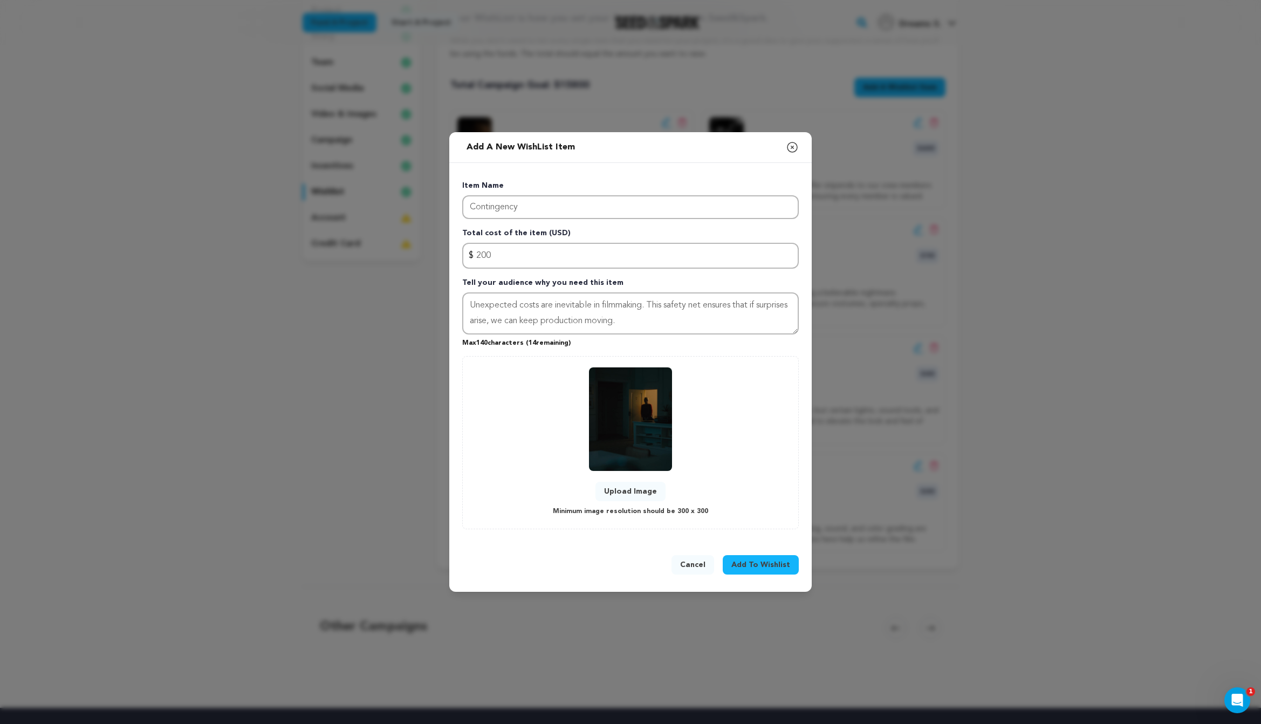
click at [760, 567] on span "Add To Wishlist" at bounding box center [760, 564] width 59 height 11
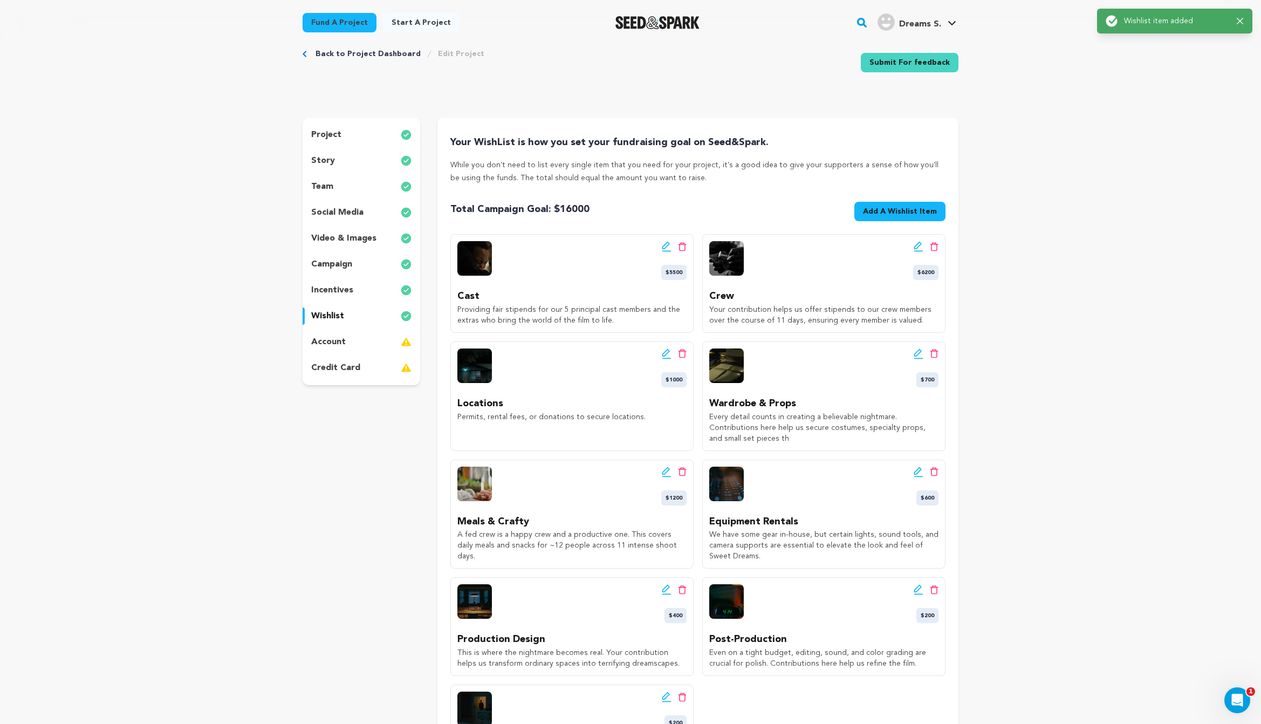
scroll to position [27, 0]
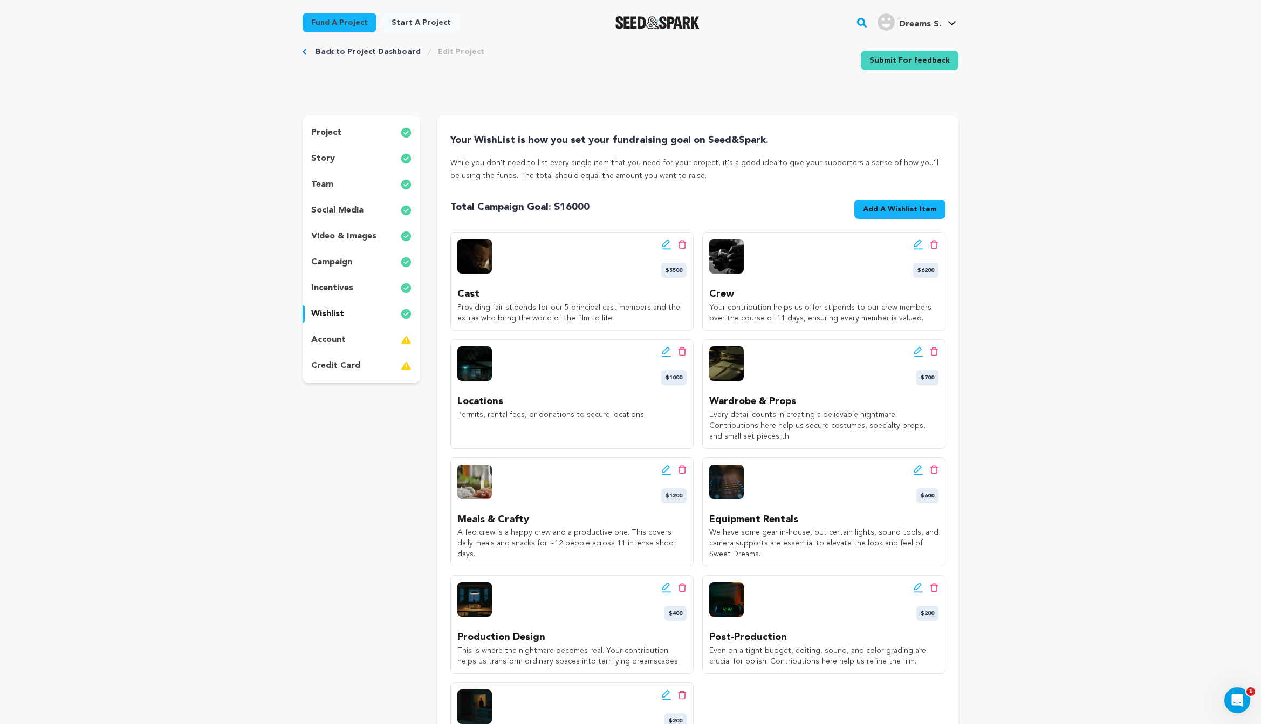
click at [372, 344] on div "account" at bounding box center [362, 339] width 118 height 17
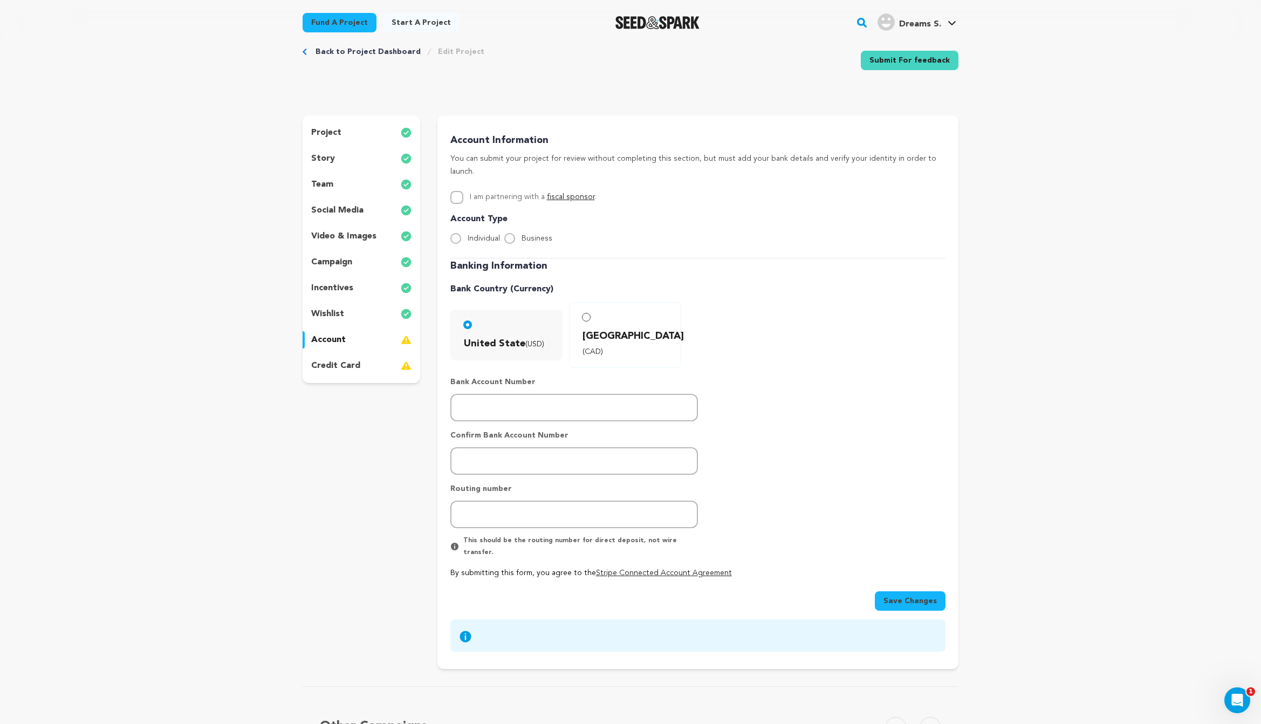
click at [372, 47] on link "Back to Project Dashboard" at bounding box center [368, 51] width 105 height 11
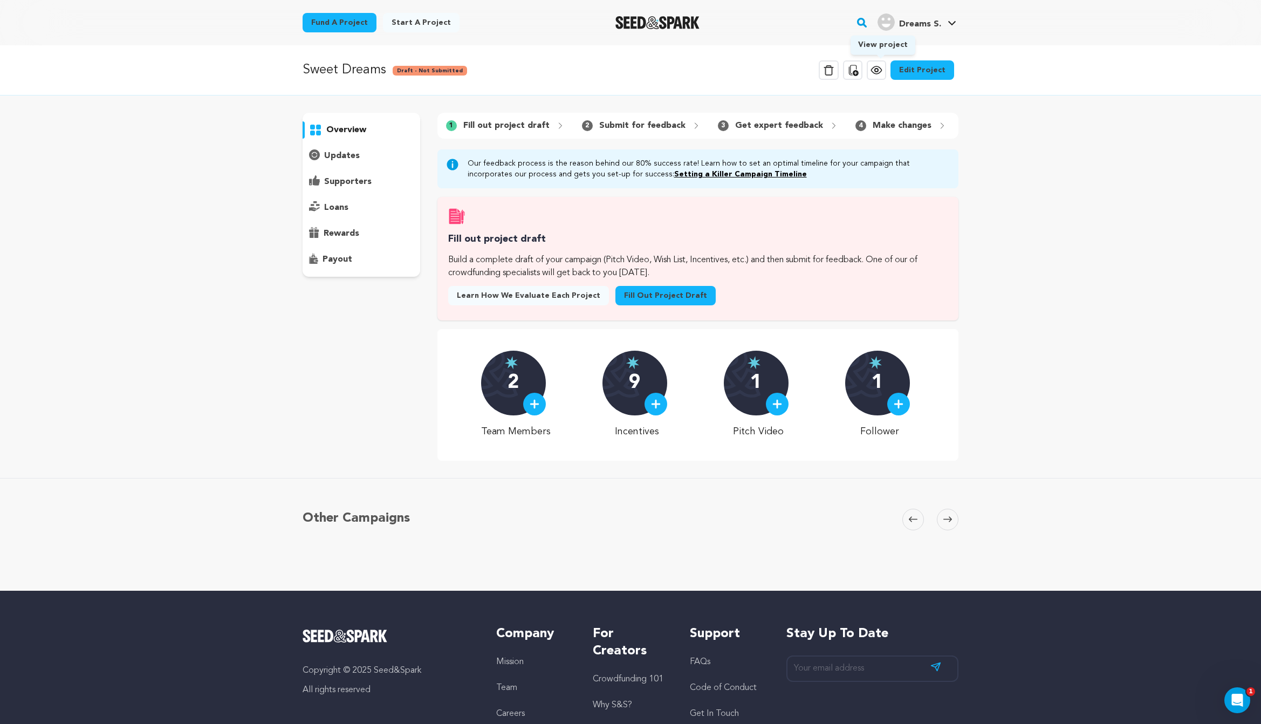
click at [883, 71] on icon at bounding box center [876, 70] width 13 height 13
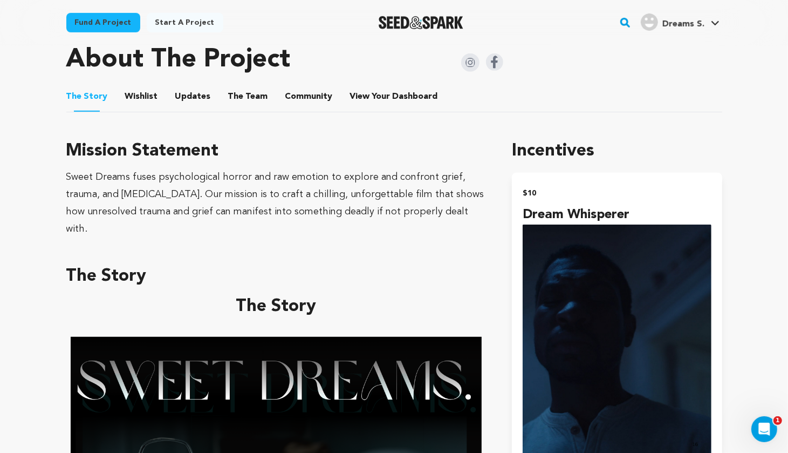
scroll to position [487, 0]
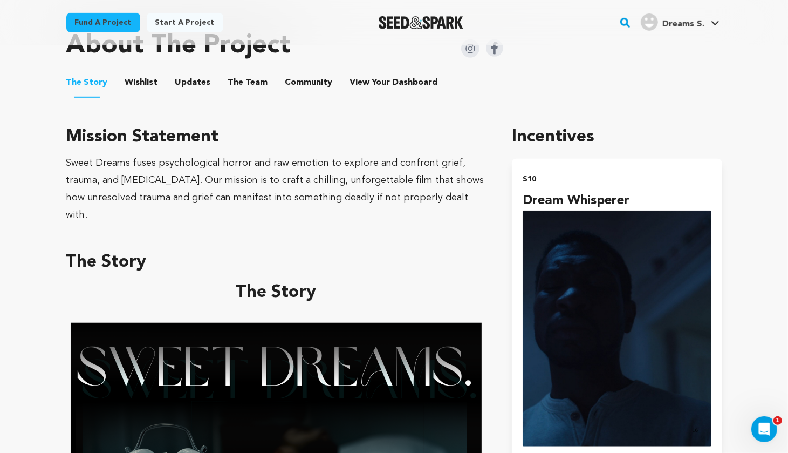
click at [142, 80] on button "Wishlist" at bounding box center [141, 85] width 26 height 26
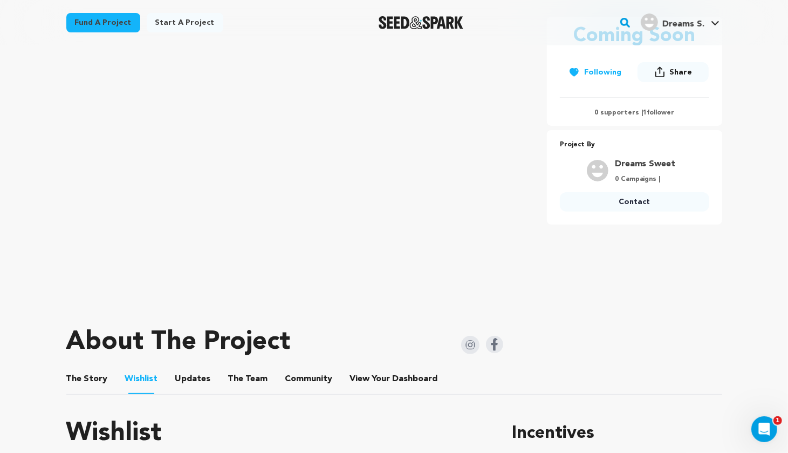
scroll to position [195, 0]
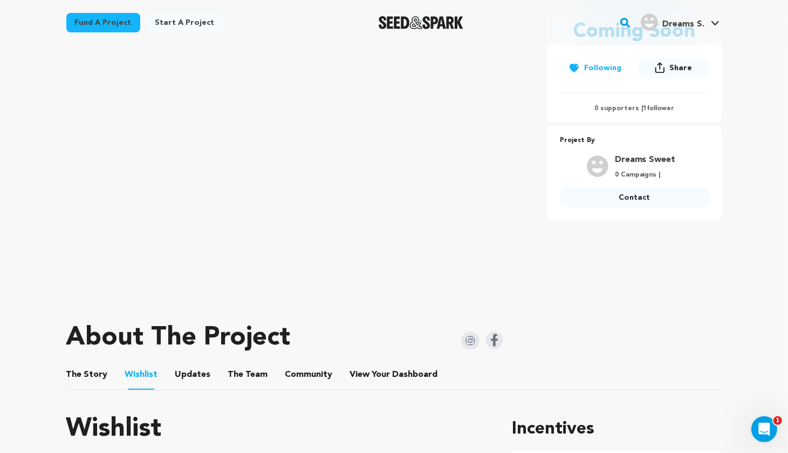
click at [668, 72] on button "Share" at bounding box center [673, 68] width 71 height 20
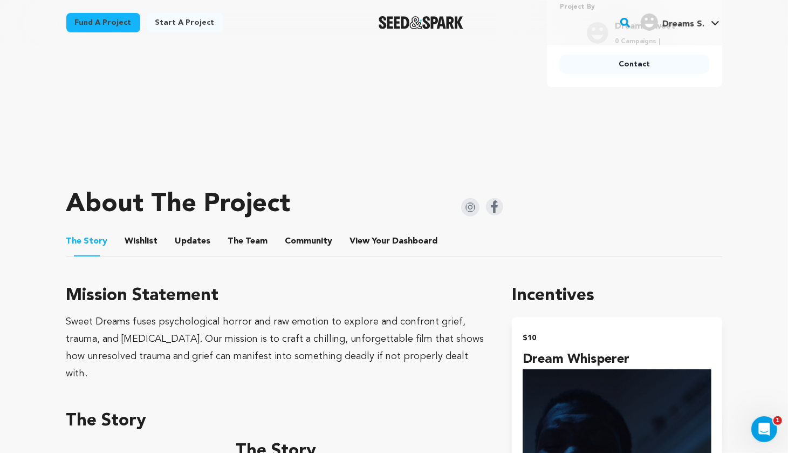
scroll to position [333, 0]
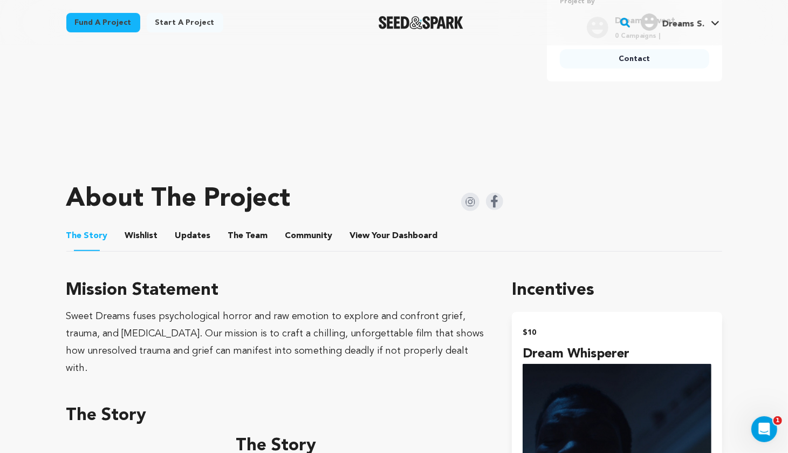
click at [240, 237] on button "The Team" at bounding box center [248, 238] width 26 height 26
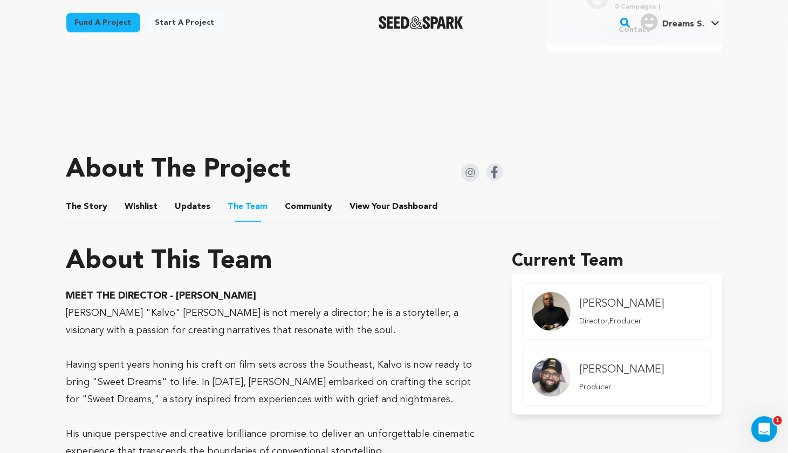
scroll to position [383, 0]
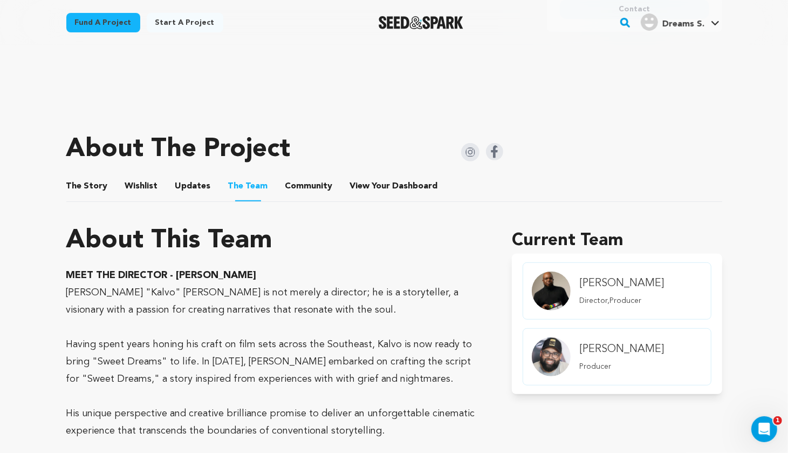
click at [181, 187] on button "Updates" at bounding box center [193, 188] width 26 height 26
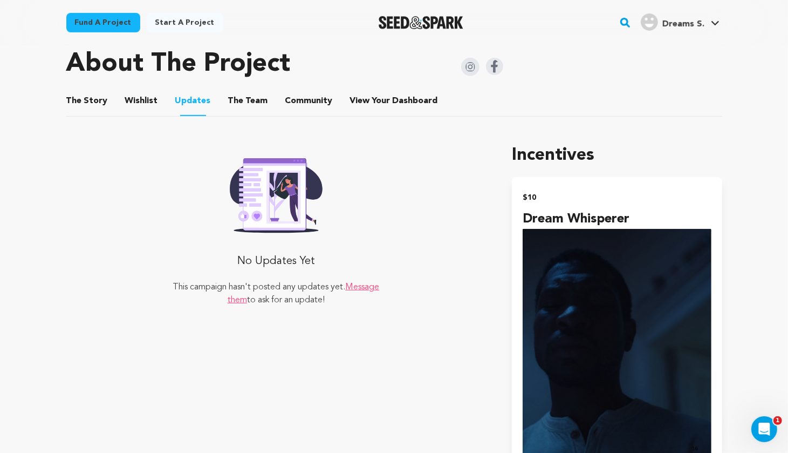
scroll to position [468, 0]
click at [135, 101] on button "Wishlist" at bounding box center [141, 104] width 26 height 26
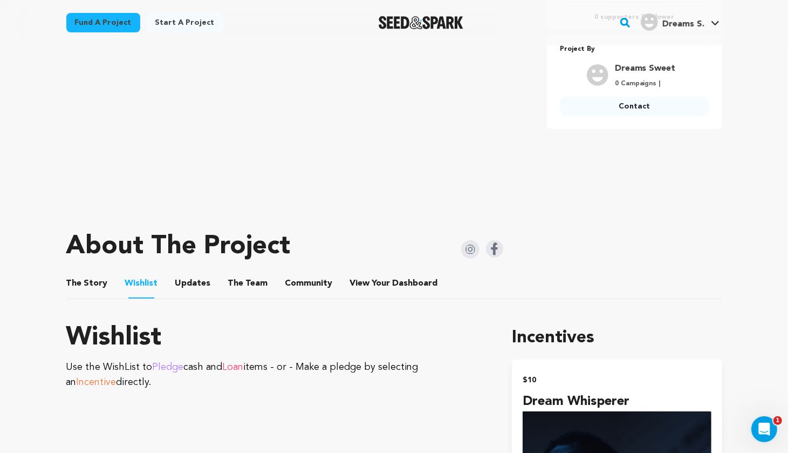
scroll to position [271, 0]
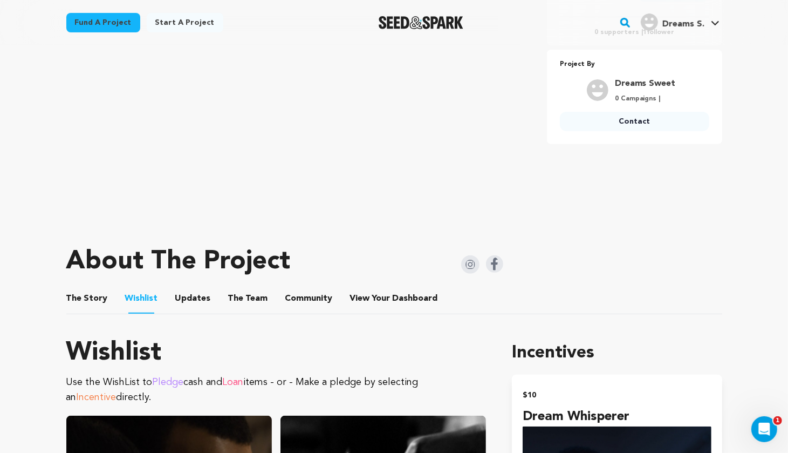
click at [81, 300] on button "The Story" at bounding box center [87, 301] width 26 height 26
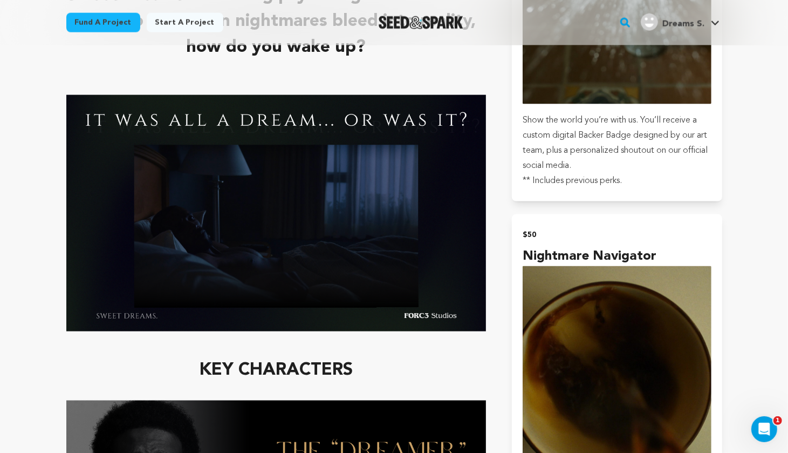
scroll to position [1193, 0]
